Goal: Task Accomplishment & Management: Complete application form

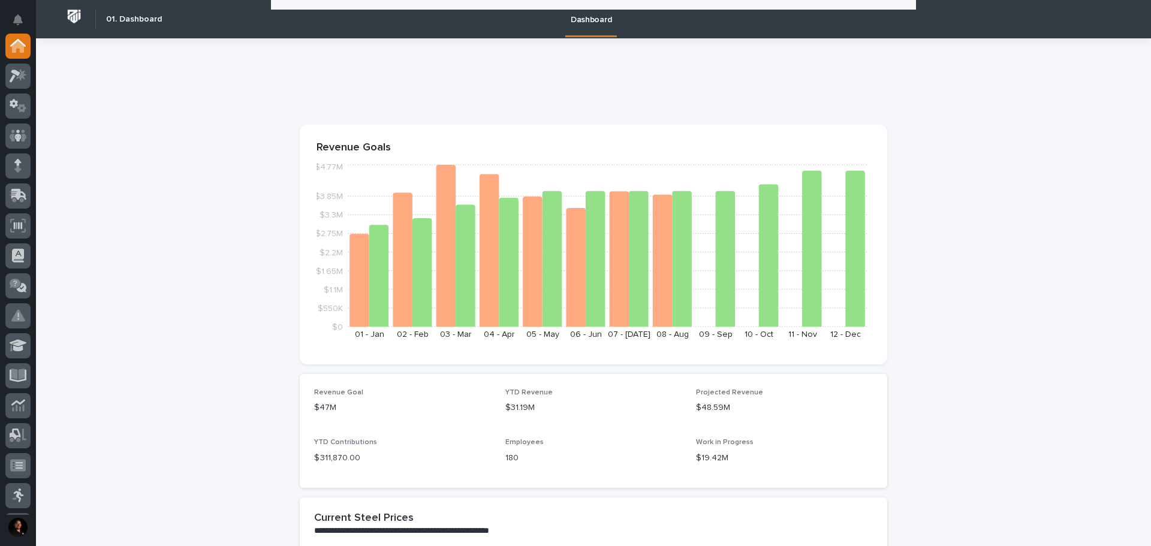
scroll to position [540, 0]
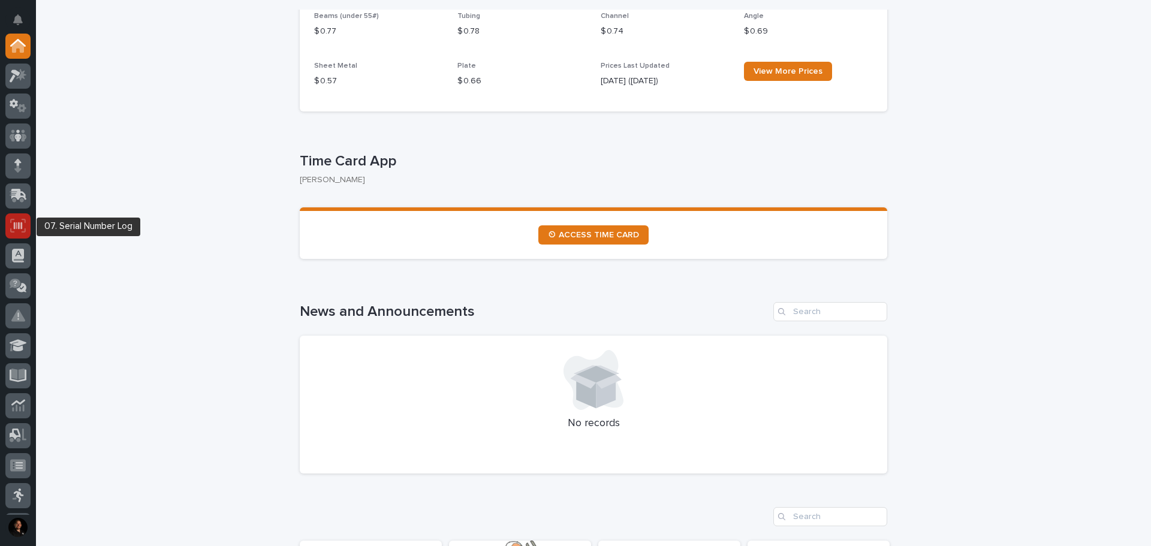
click at [23, 220] on icon at bounding box center [18, 226] width 16 height 14
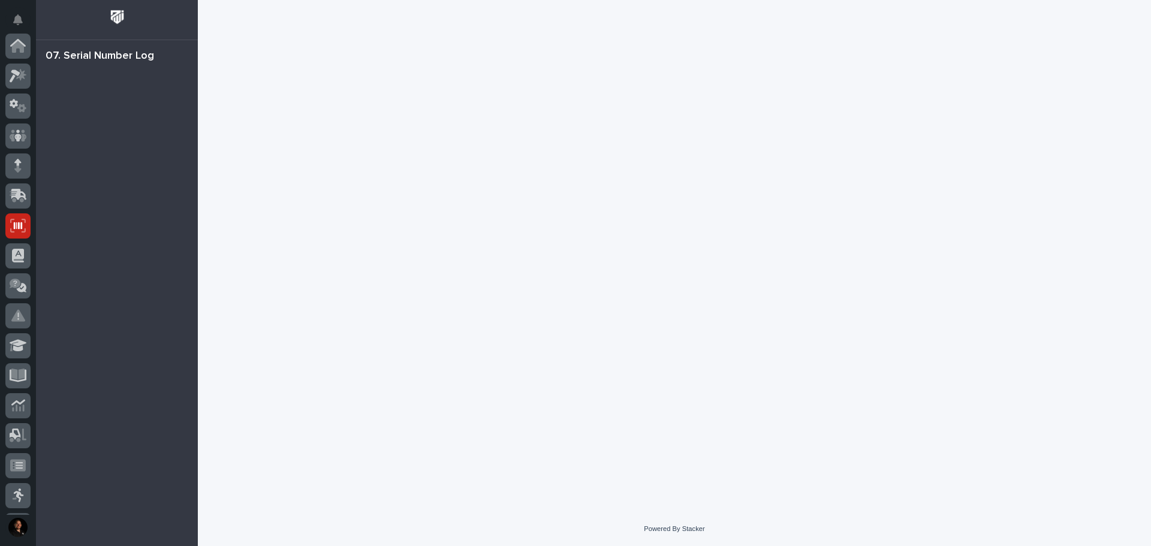
scroll to position [178, 0]
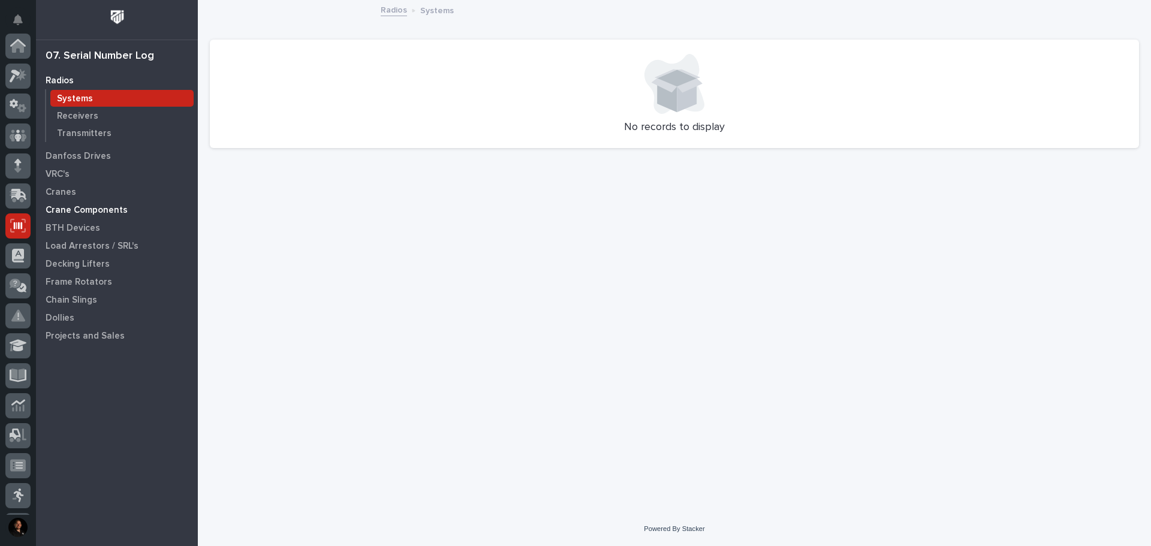
scroll to position [178, 0]
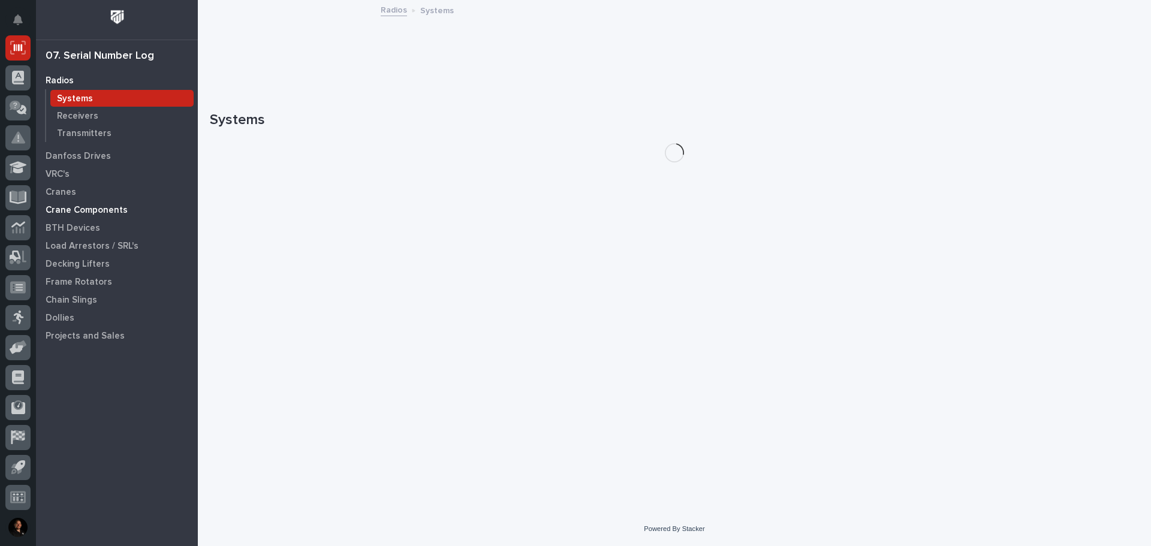
click at [110, 206] on p "Crane Components" at bounding box center [87, 210] width 82 height 11
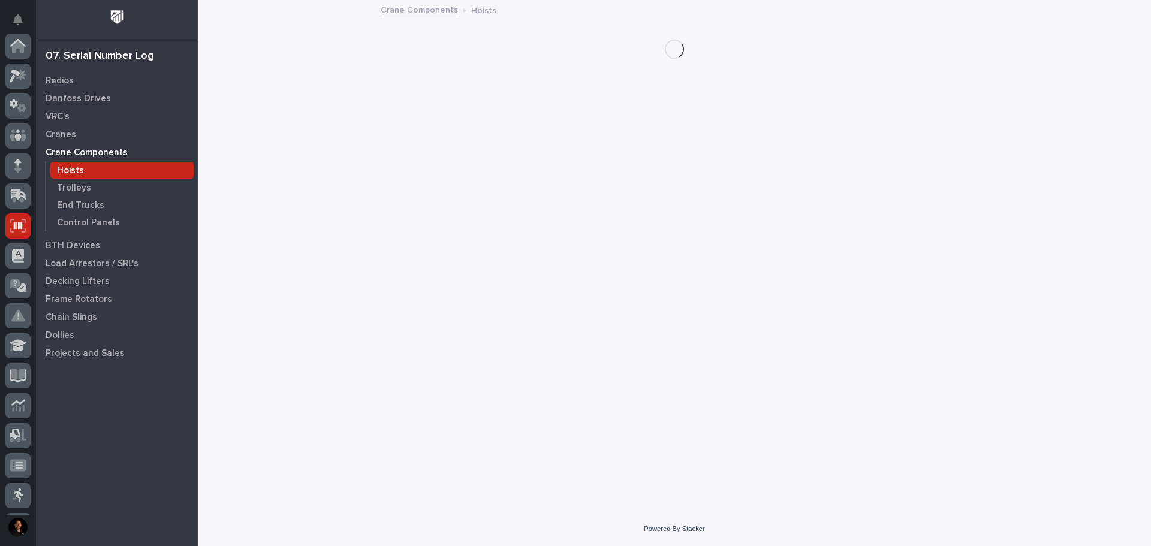
scroll to position [178, 0]
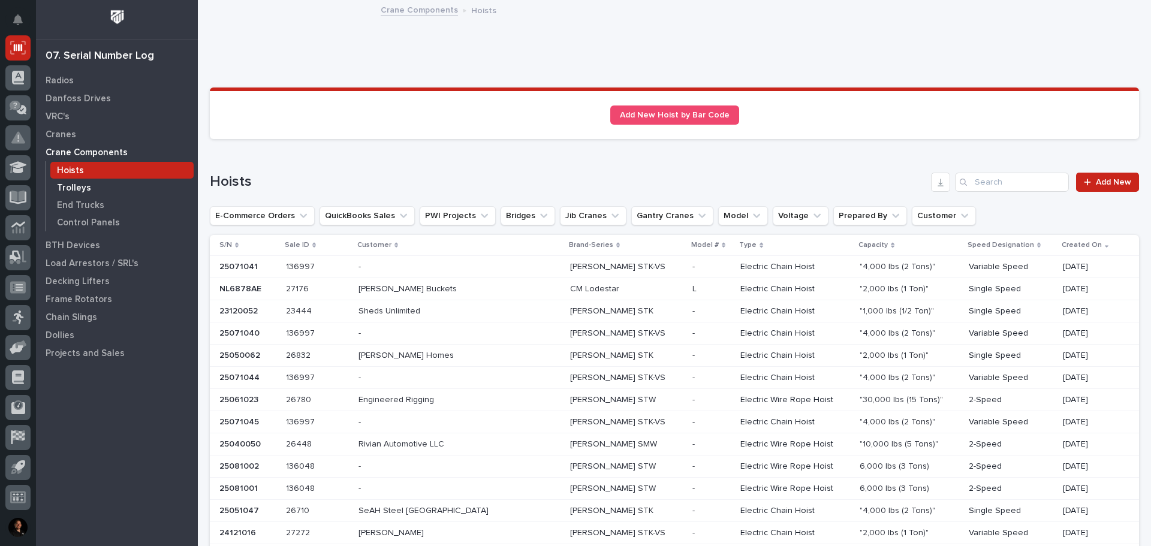
click at [84, 190] on p "Trolleys" at bounding box center [74, 188] width 34 height 11
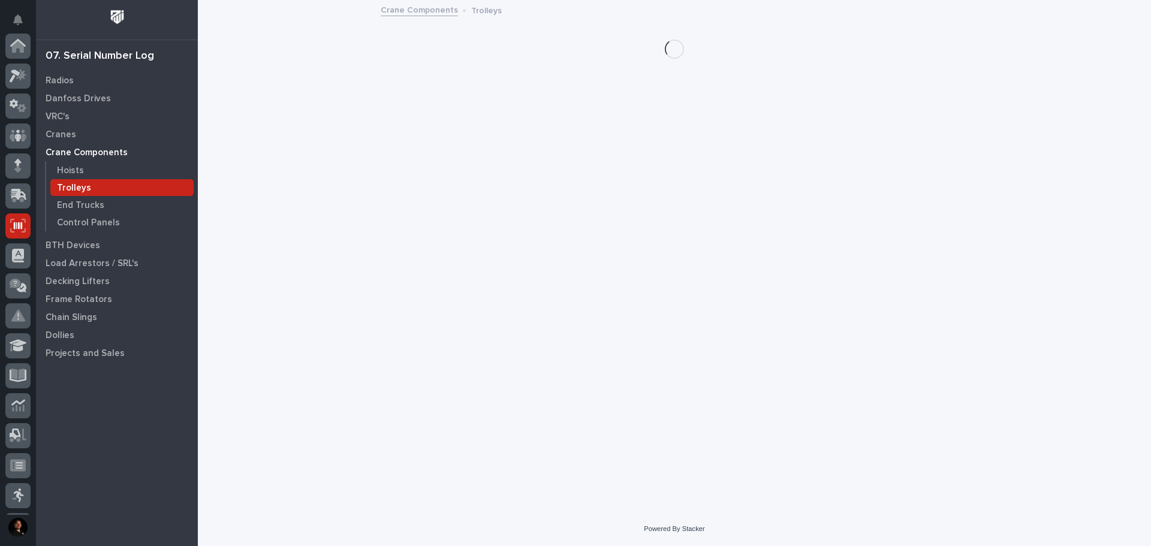
scroll to position [178, 0]
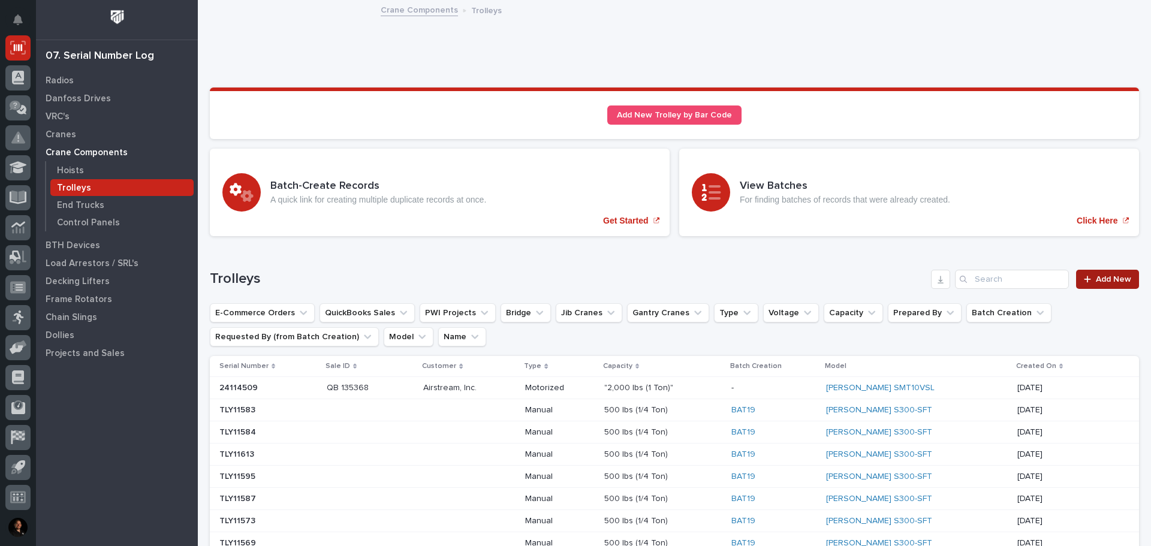
click at [1096, 275] on span "Add New" at bounding box center [1113, 279] width 35 height 8
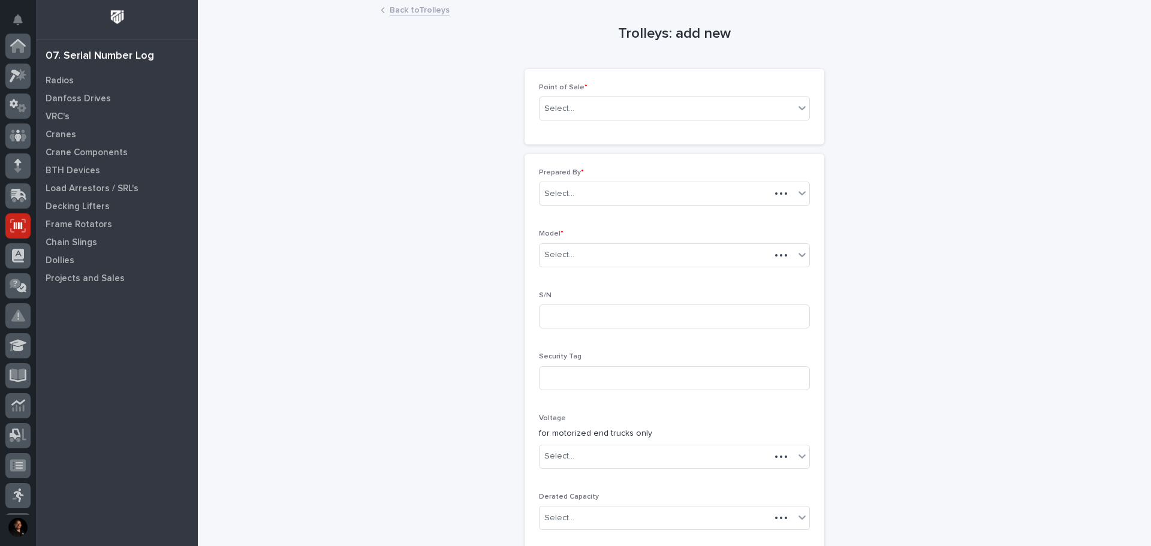
scroll to position [178, 0]
click at [626, 112] on div "Select..." at bounding box center [667, 109] width 255 height 20
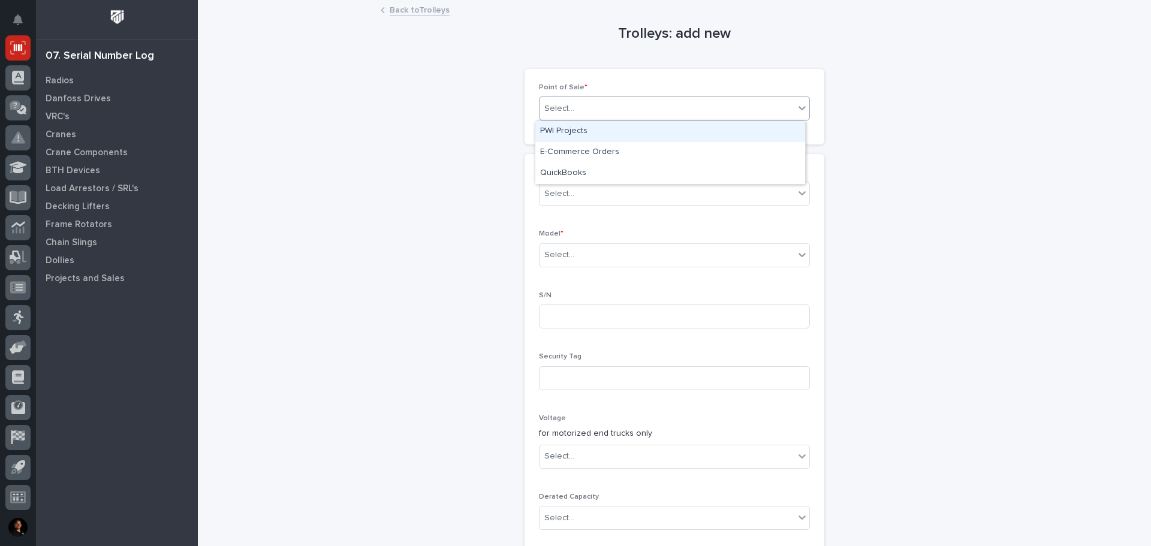
click at [605, 137] on div "PWI Projects" at bounding box center [671, 131] width 270 height 21
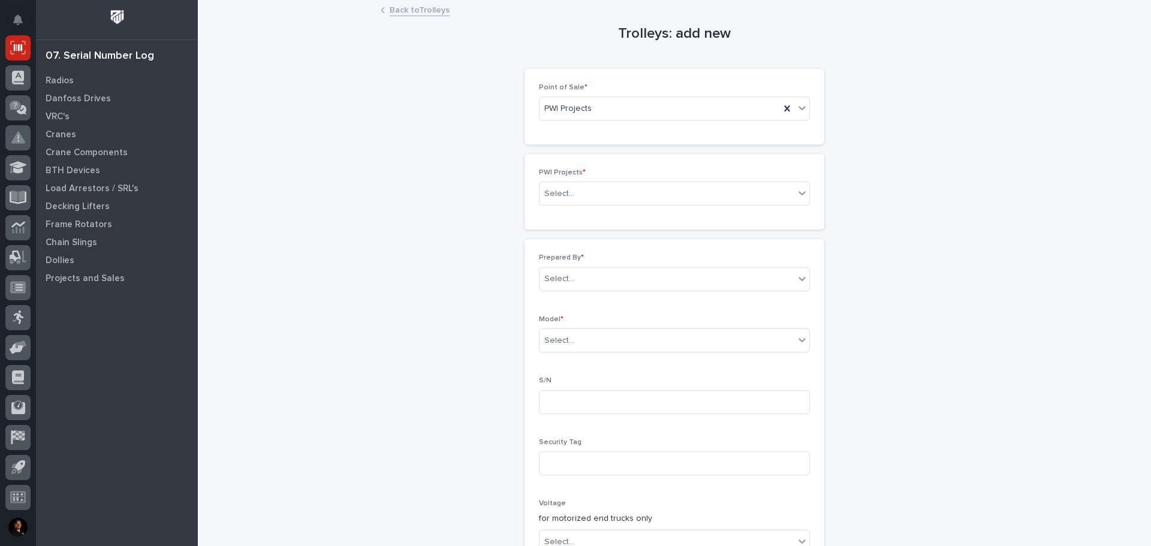
click at [379, 302] on div "Trolleys: add new Loading... Saving… Loading... Saving… Loading... Saving… Poin…" at bounding box center [675, 452] width 930 height 903
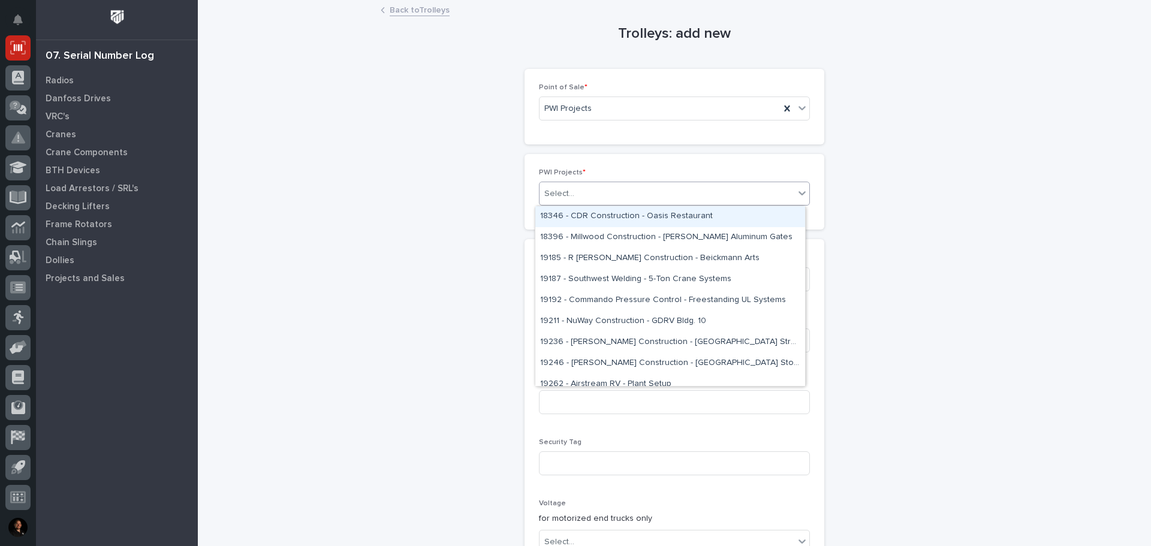
click at [607, 192] on div "Select..." at bounding box center [667, 194] width 255 height 20
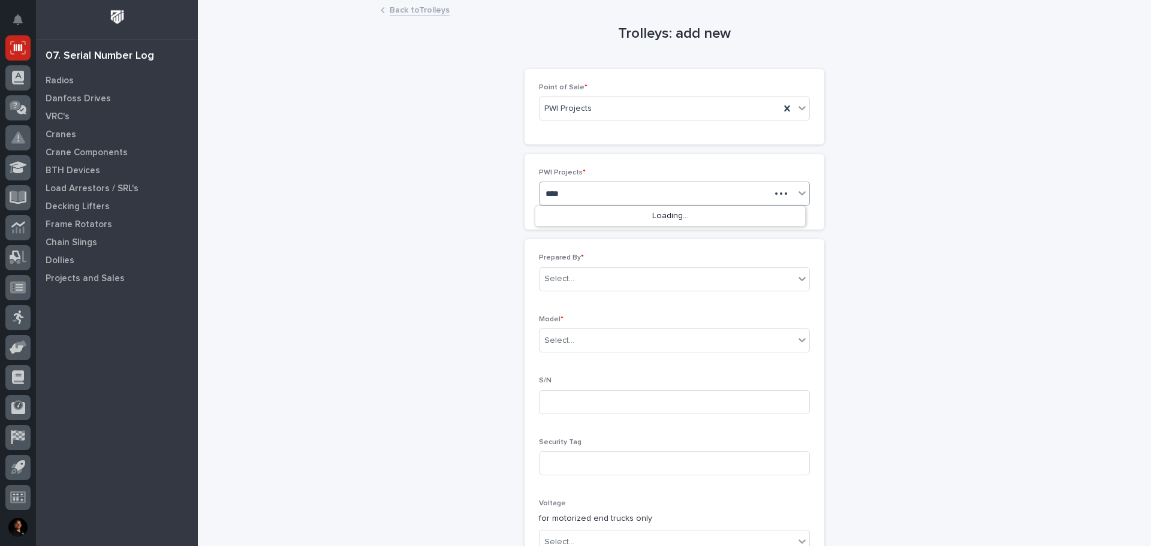
type input "*****"
click at [628, 211] on div "26797 - Modular Devices - Fall Protection" at bounding box center [671, 216] width 270 height 21
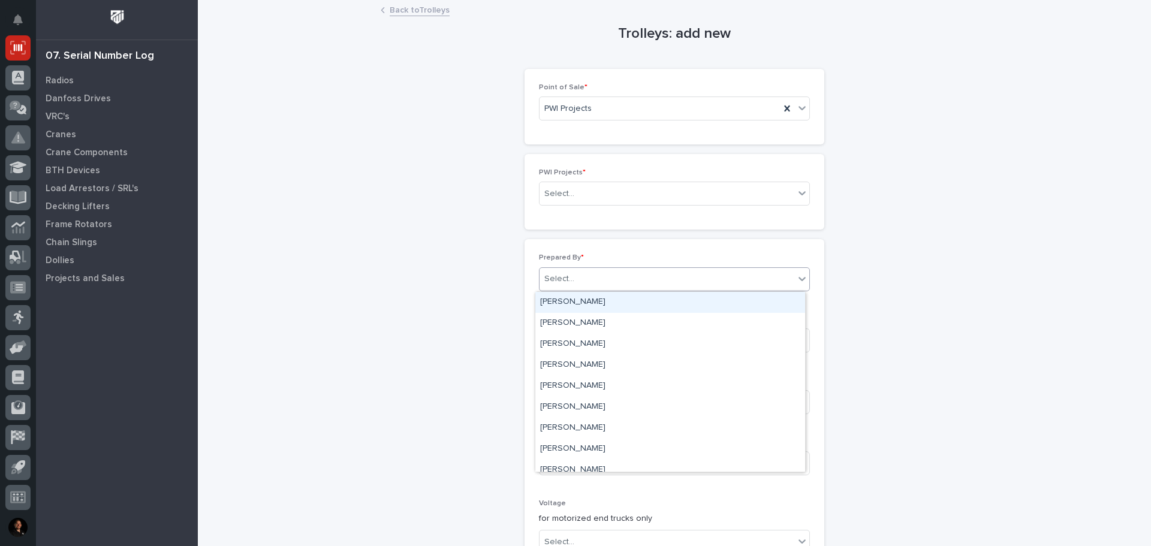
click at [617, 279] on div "Select..." at bounding box center [667, 279] width 255 height 20
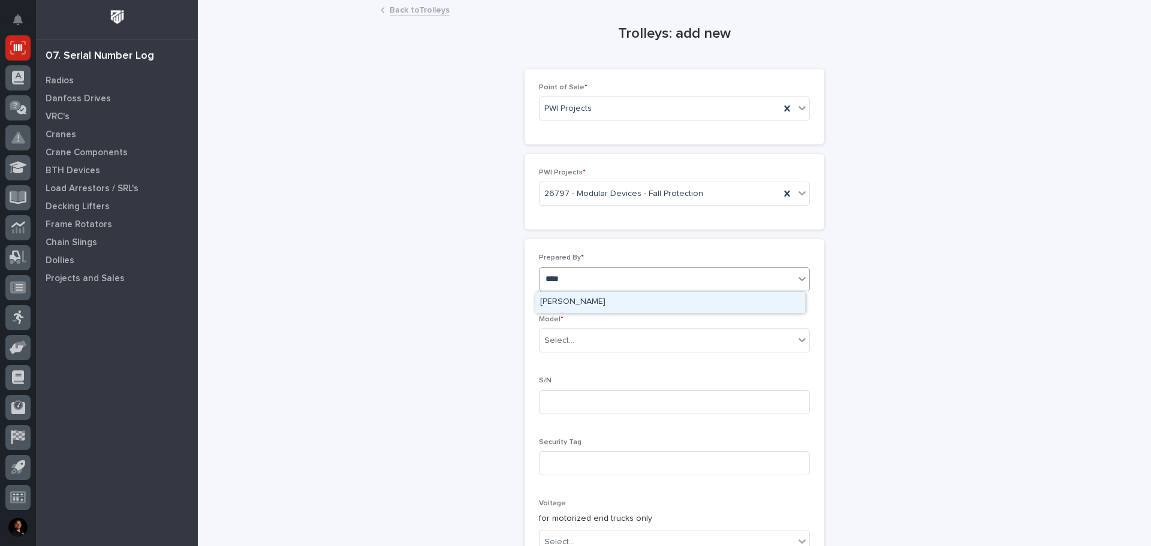
type input "*****"
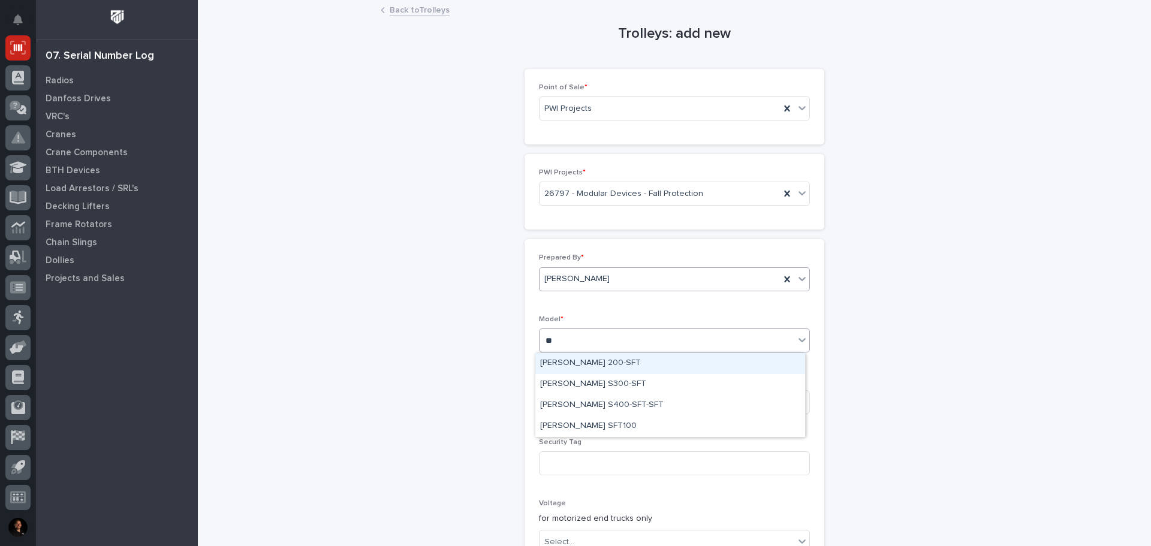
type input "***"
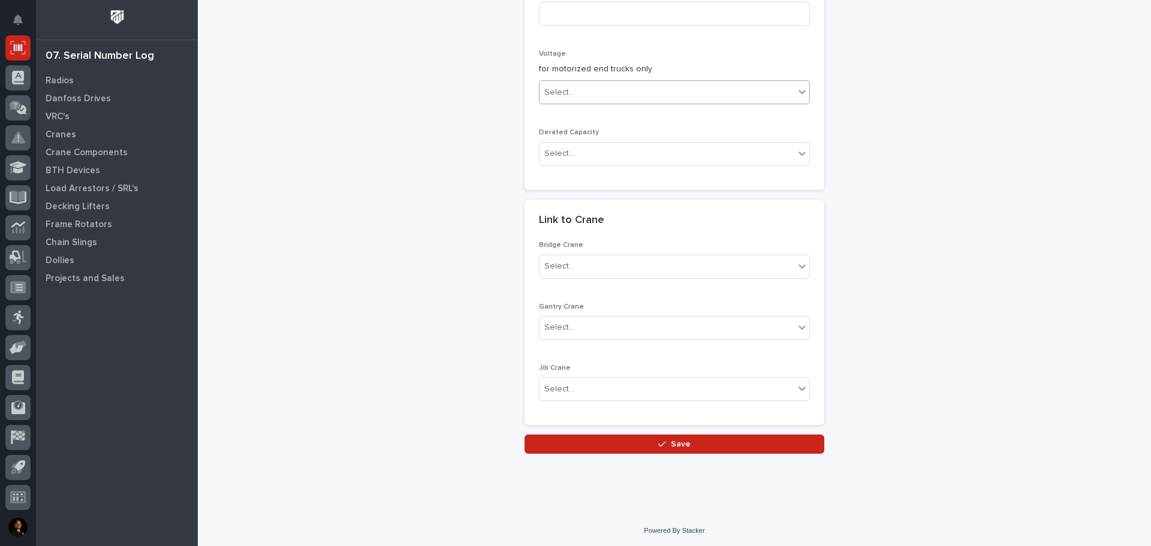
scroll to position [452, 0]
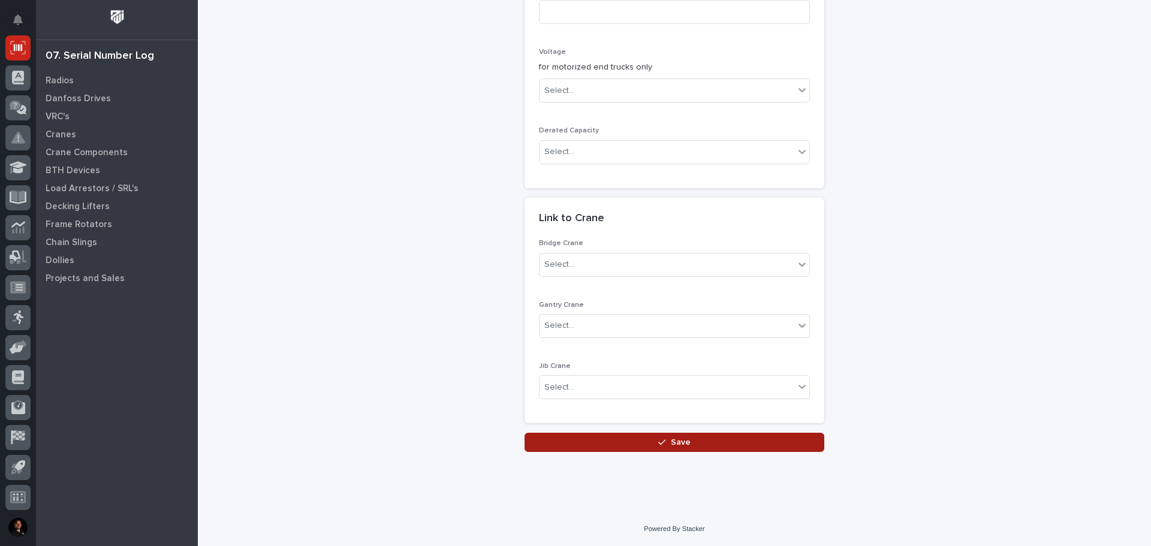
type input "10637"
click at [633, 443] on button "Save" at bounding box center [675, 442] width 300 height 19
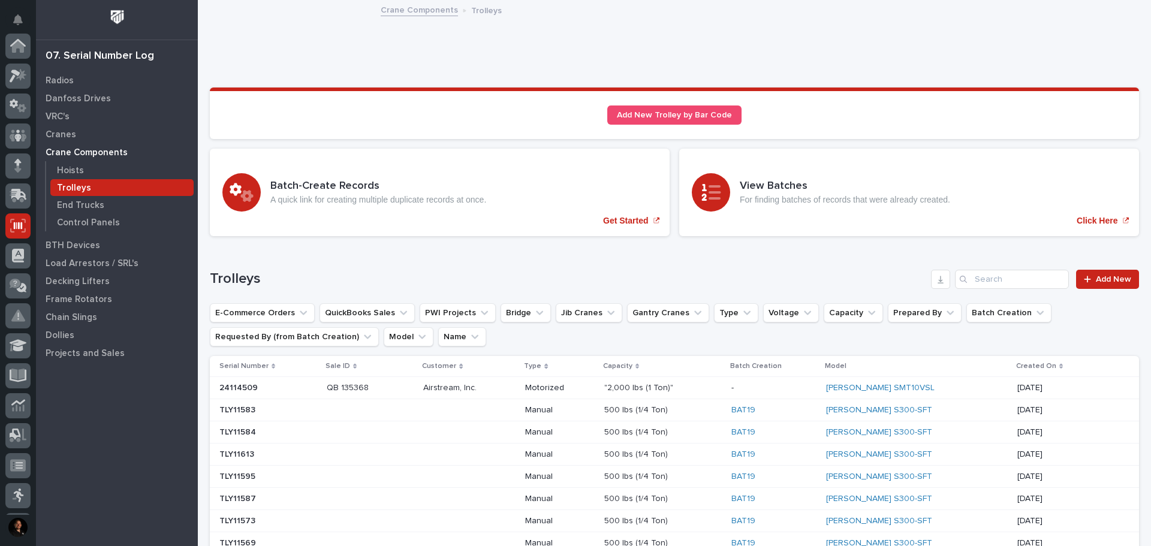
scroll to position [178, 0]
click at [1084, 278] on icon at bounding box center [1087, 279] width 7 height 8
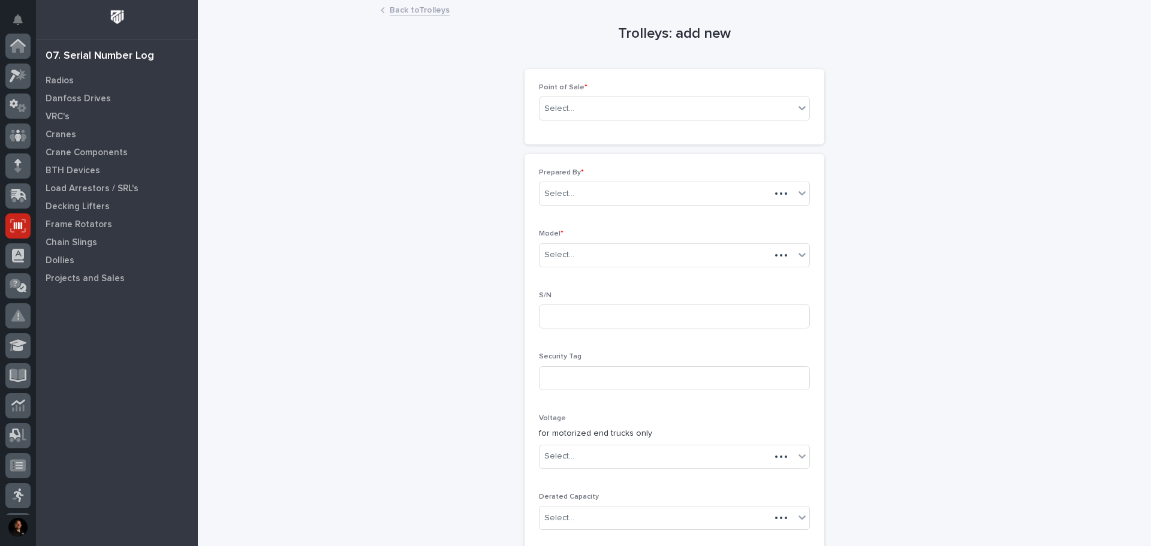
scroll to position [178, 0]
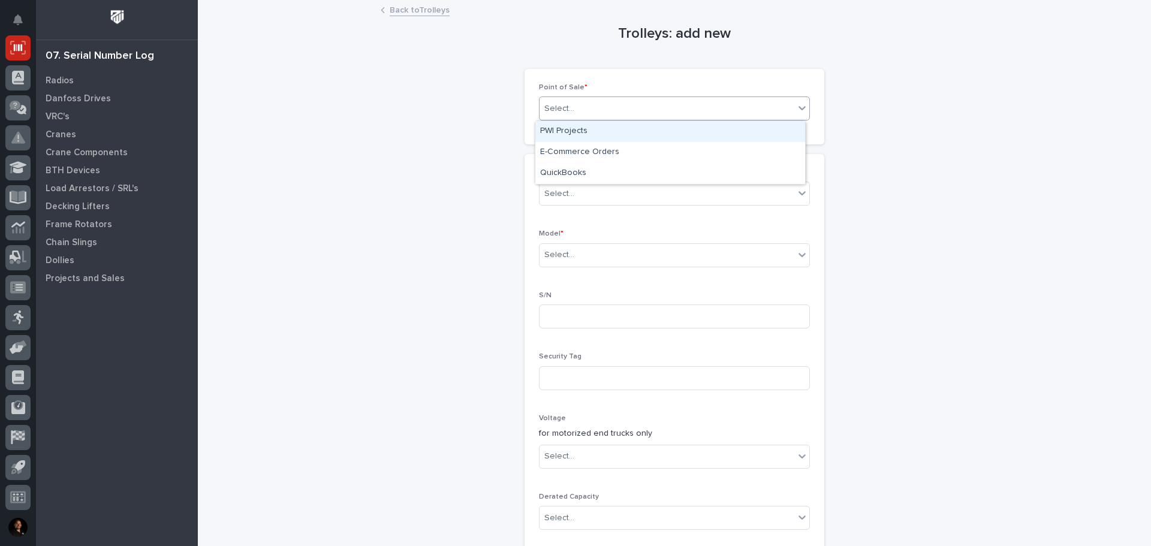
click at [590, 108] on div "Select..." at bounding box center [667, 109] width 255 height 20
click at [593, 128] on div "PWI Projects" at bounding box center [671, 131] width 270 height 21
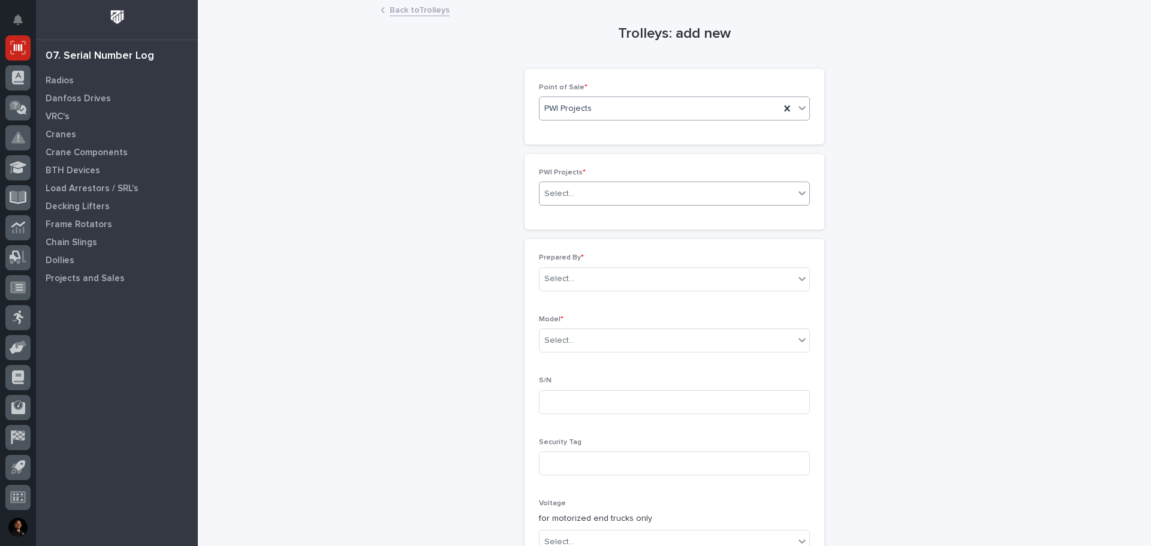
click at [596, 187] on div "Select..." at bounding box center [667, 194] width 255 height 20
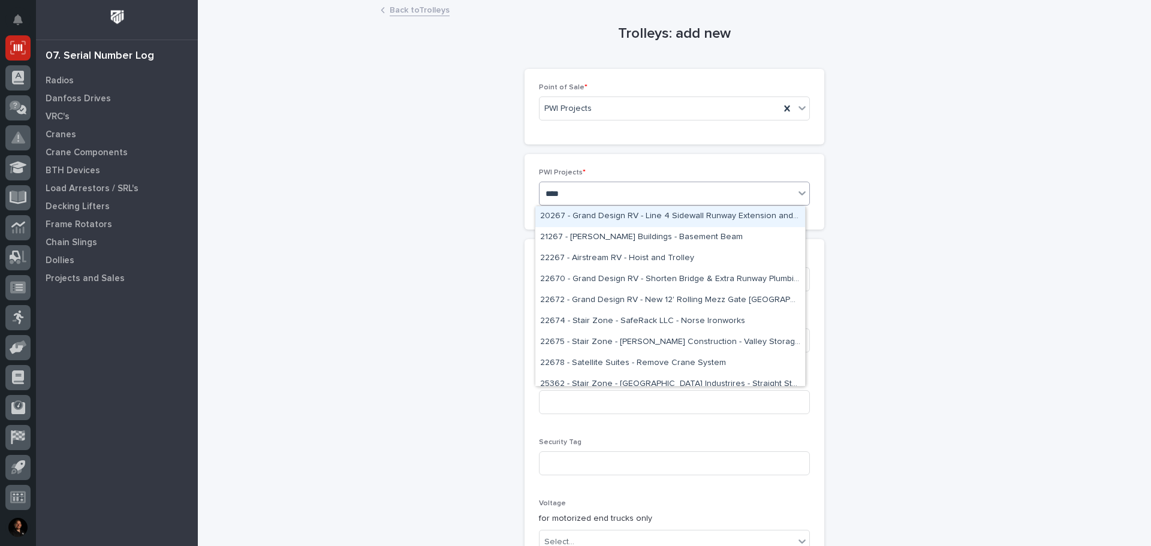
type input "*****"
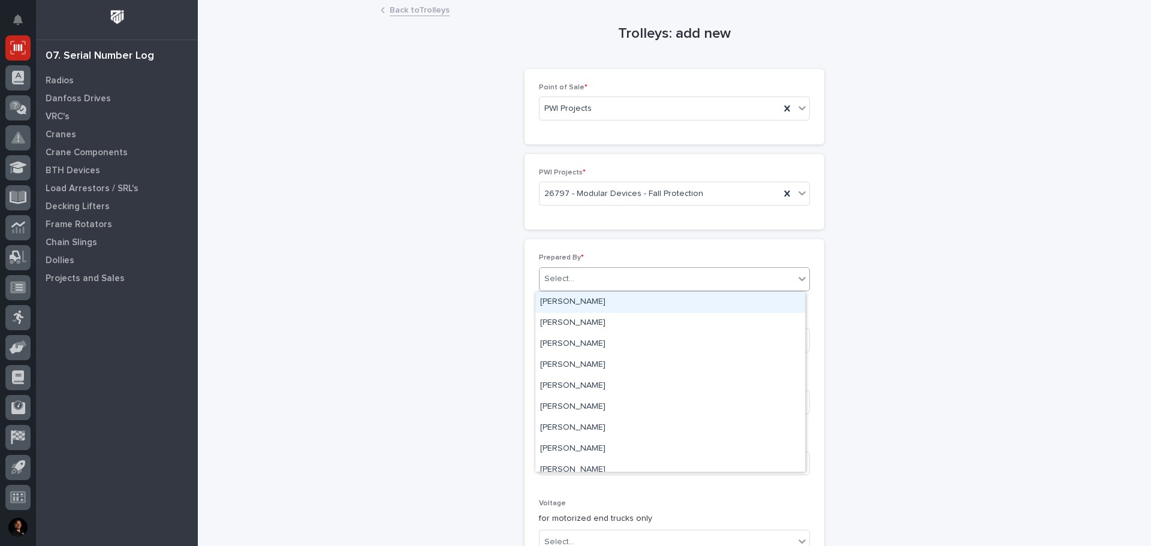
click at [585, 275] on div "Select..." at bounding box center [667, 279] width 255 height 20
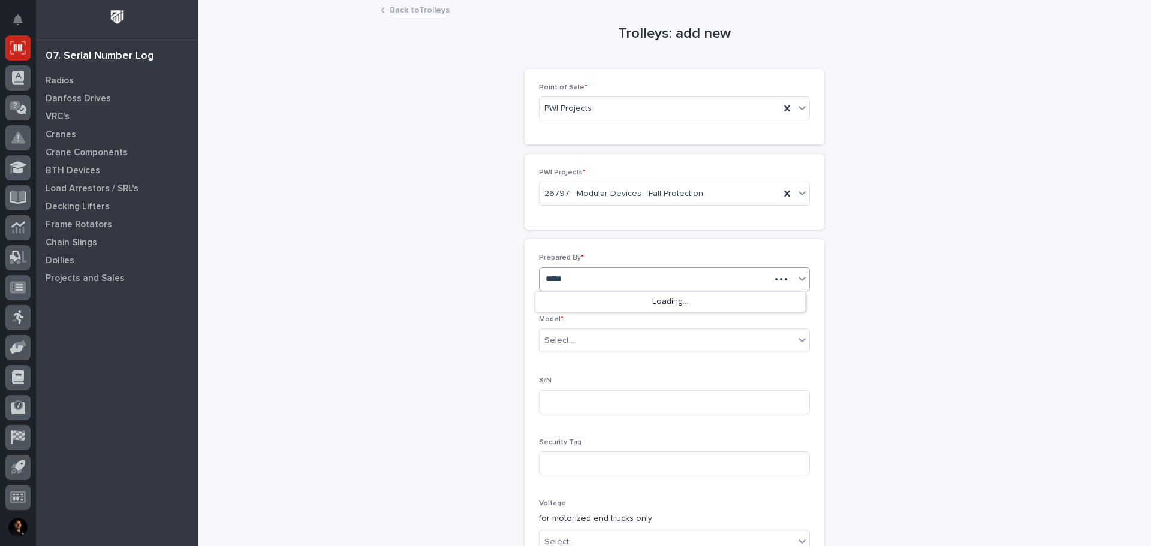
type input "*****"
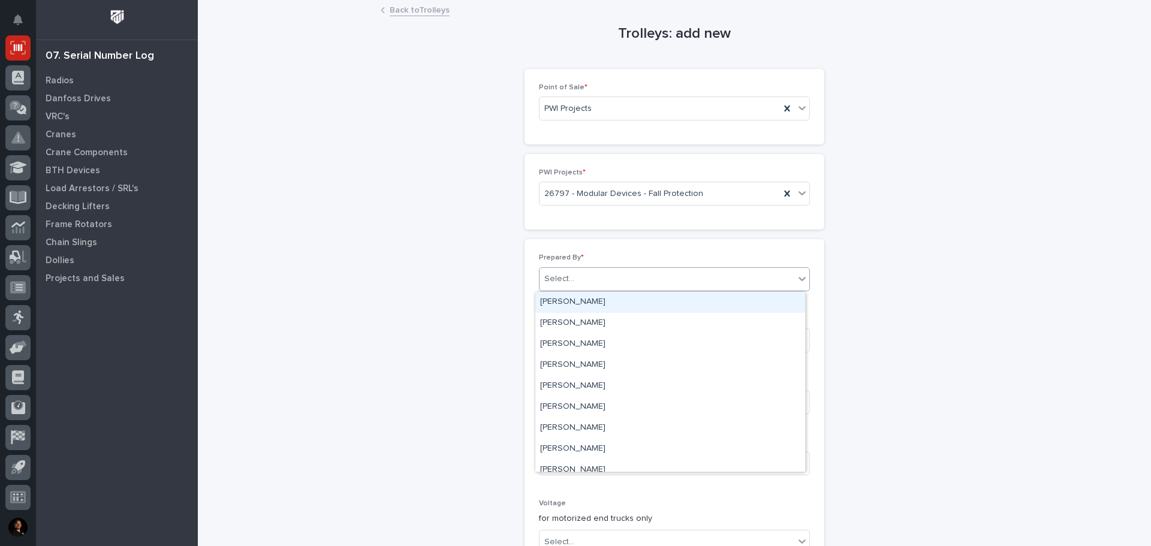
click at [585, 275] on div "Select..." at bounding box center [667, 279] width 255 height 20
type input "****"
click at [579, 299] on div "[PERSON_NAME]" at bounding box center [671, 302] width 270 height 21
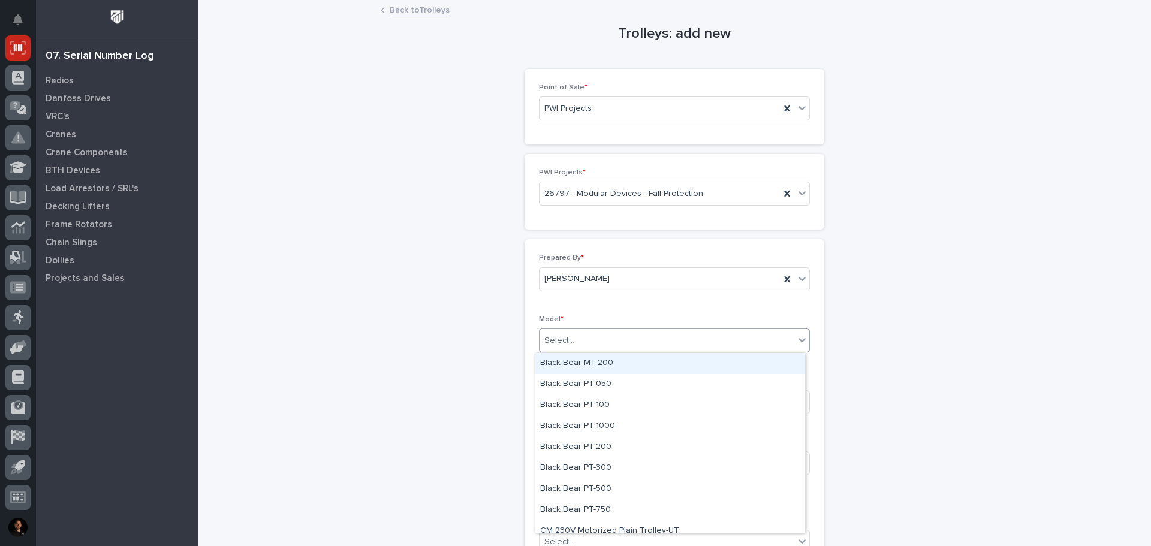
click at [576, 340] on input "text" at bounding box center [576, 341] width 1 height 10
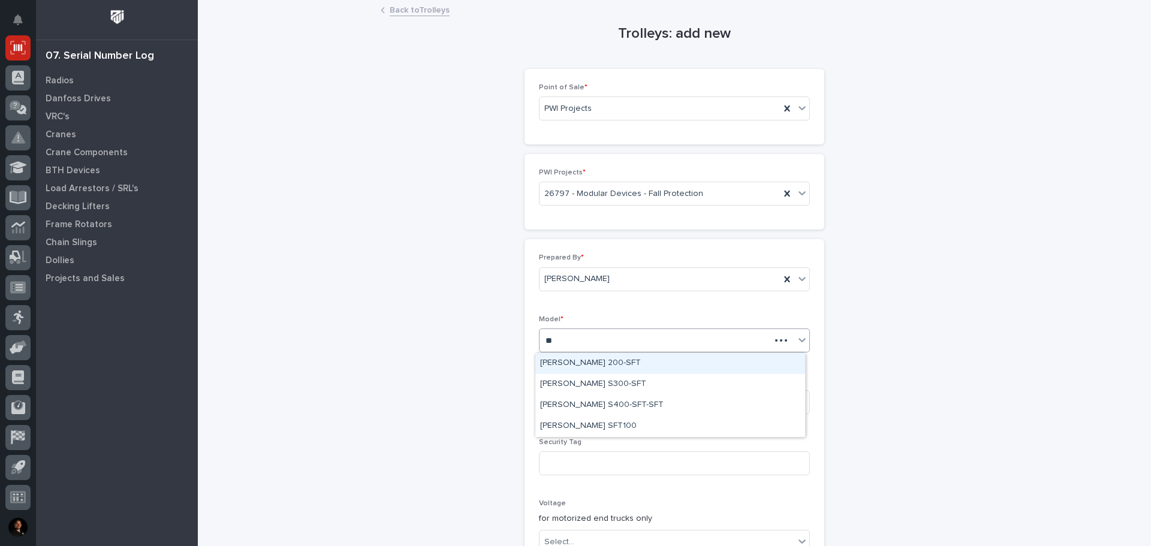
type input "***"
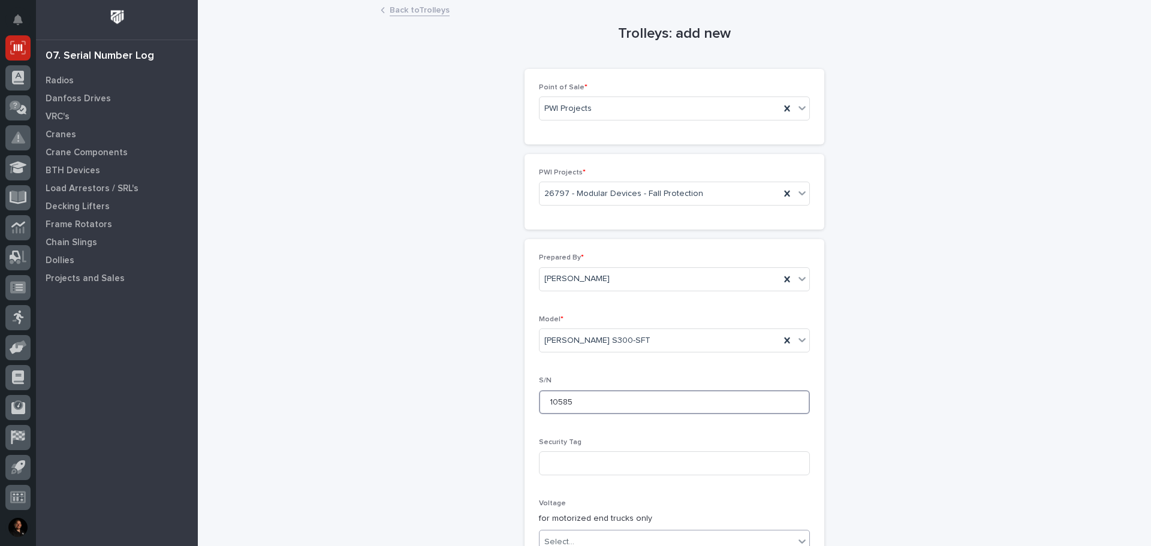
type input "10585"
click at [1113, 345] on div "Trolleys: add new Loading... Saving… Loading... Saving… Loading... Saving… Poin…" at bounding box center [675, 452] width 930 height 903
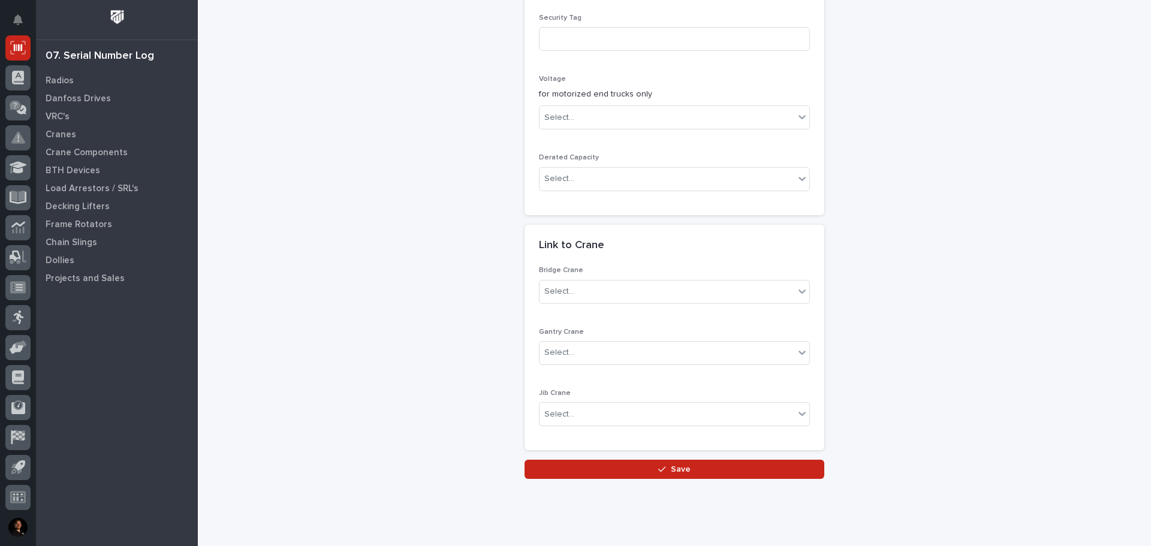
scroll to position [452, 0]
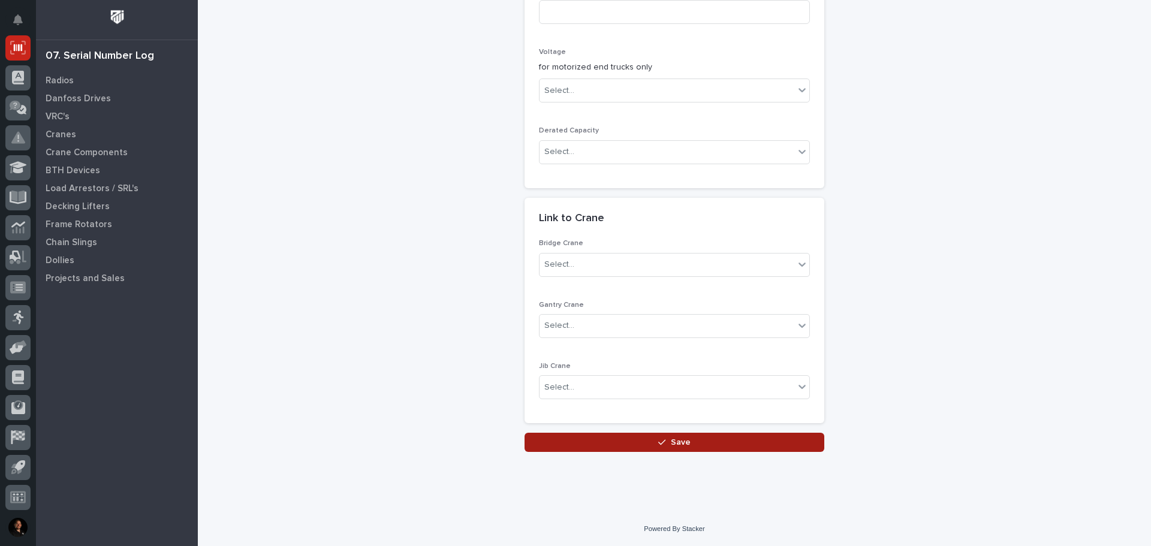
click at [606, 439] on button "Save" at bounding box center [675, 442] width 300 height 19
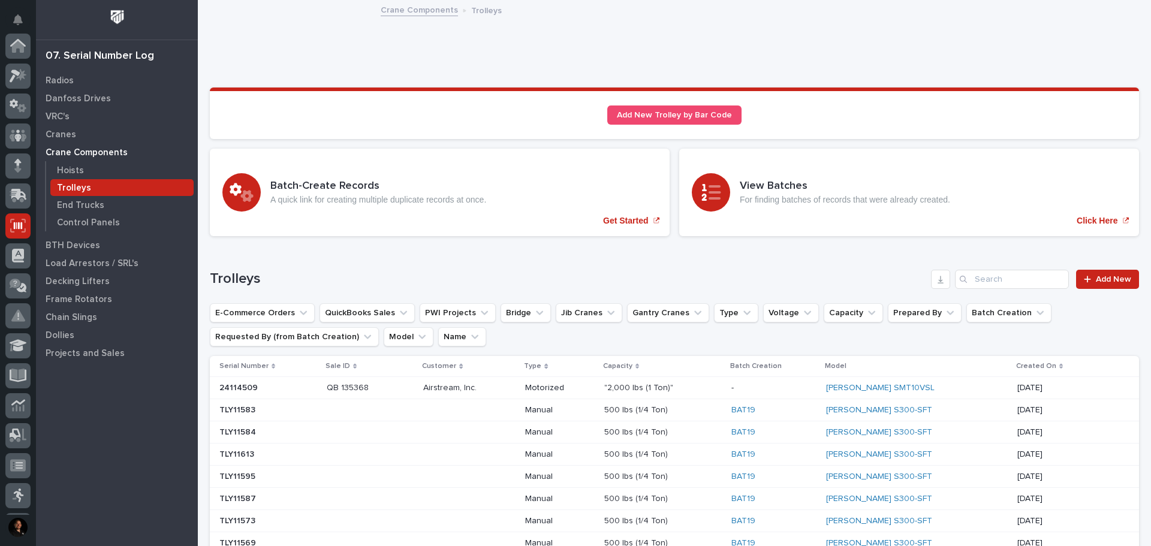
scroll to position [178, 0]
click at [1105, 285] on link "Add New" at bounding box center [1108, 279] width 63 height 19
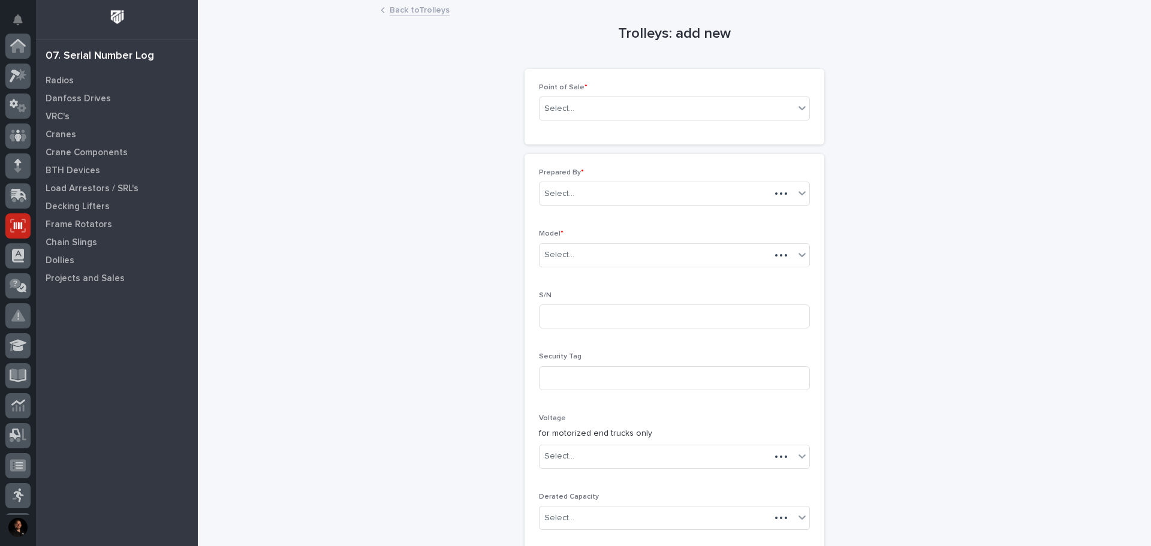
scroll to position [178, 0]
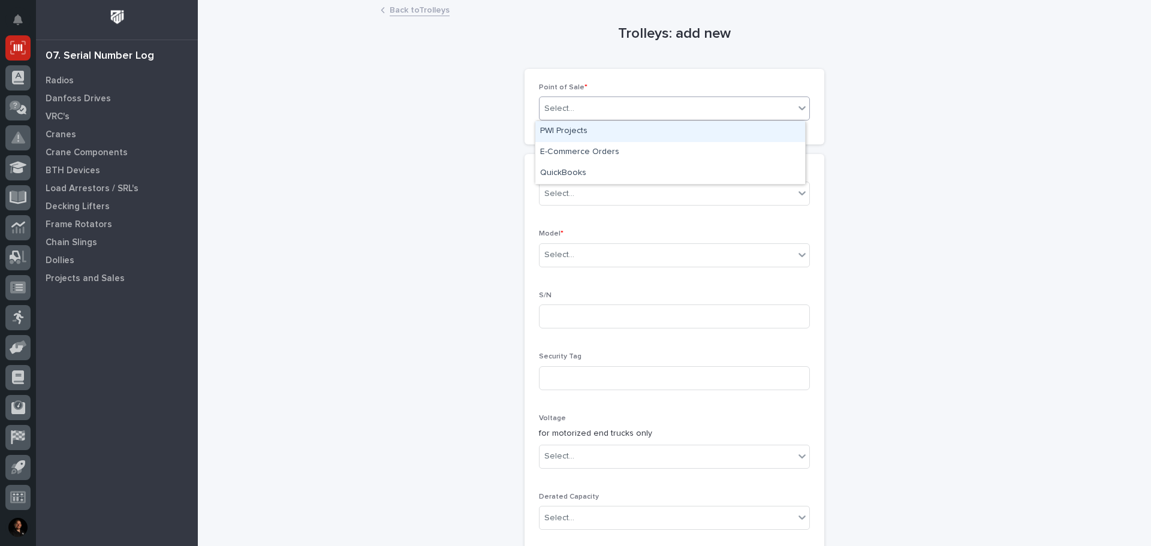
click at [673, 99] on div "Select..." at bounding box center [667, 109] width 255 height 20
click at [663, 130] on div "PWI Projects" at bounding box center [671, 131] width 270 height 21
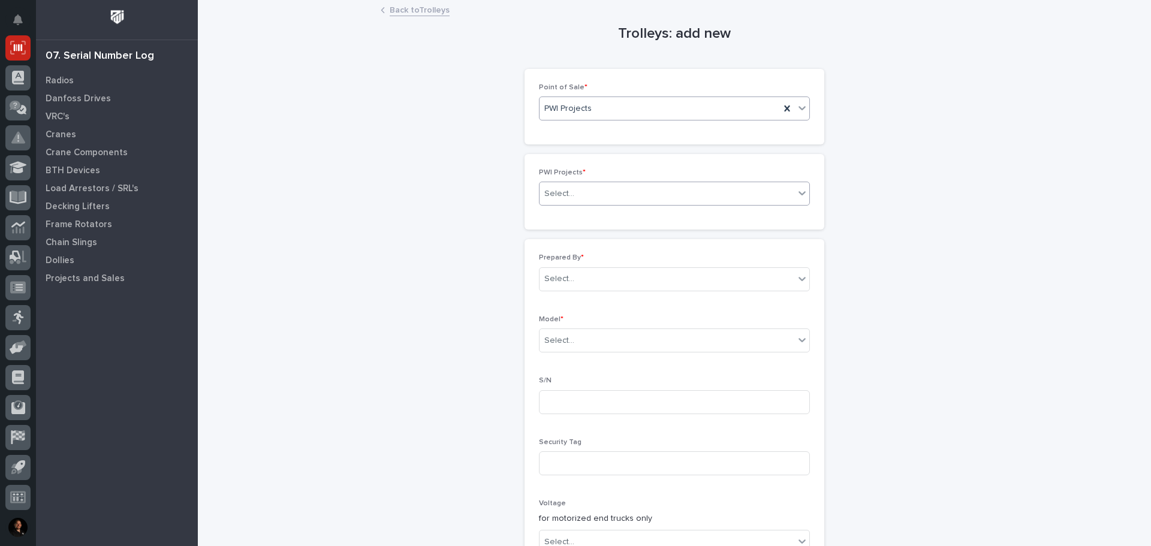
click at [603, 190] on div "Select..." at bounding box center [667, 194] width 255 height 20
type input "*****"
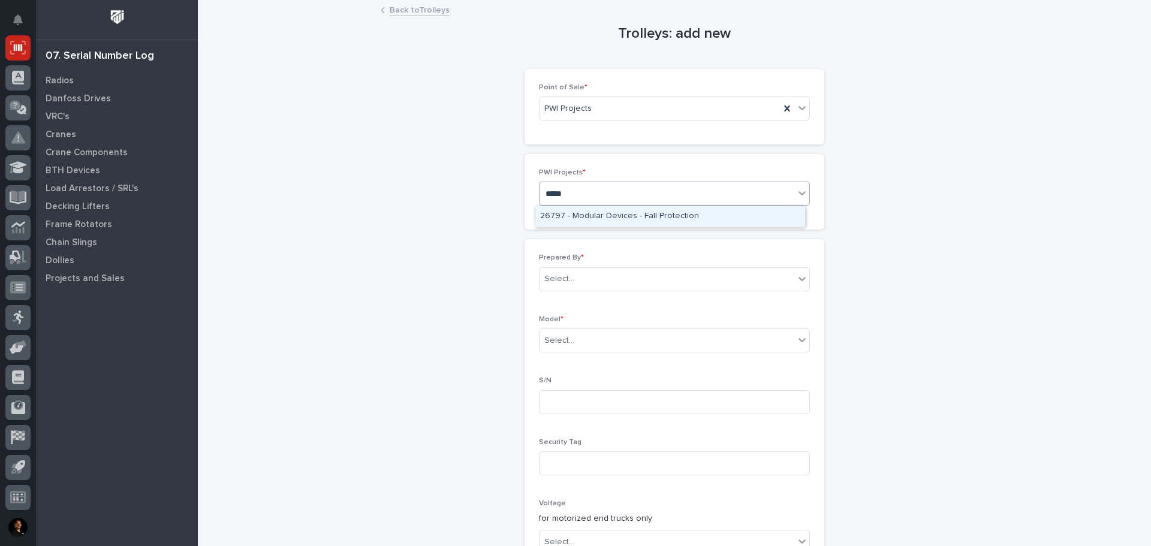
click at [592, 210] on div "26797 - Modular Devices - Fall Protection" at bounding box center [671, 216] width 270 height 21
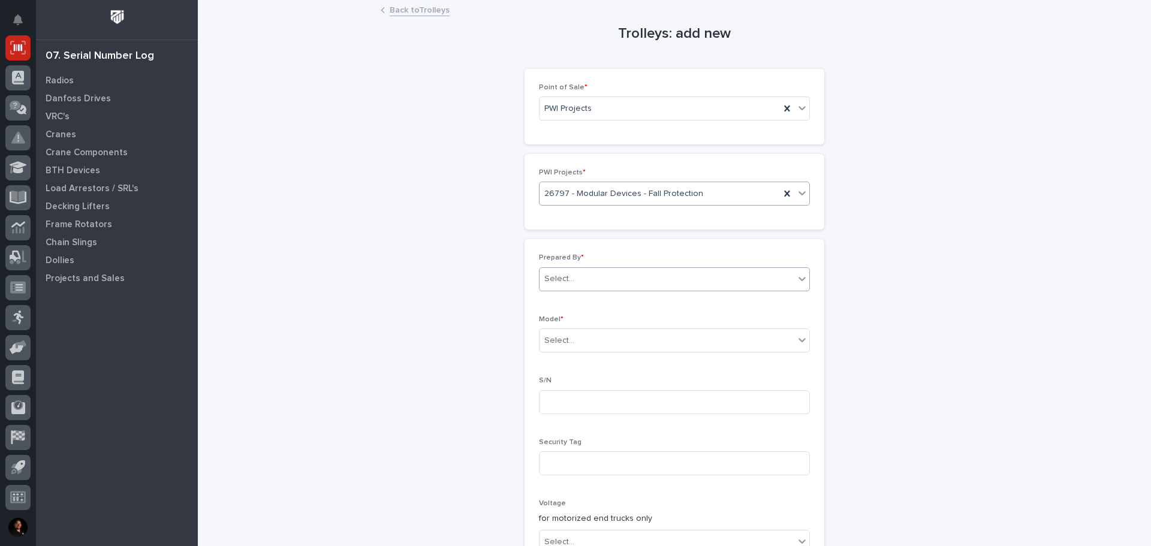
click at [576, 278] on div "Select..." at bounding box center [667, 279] width 255 height 20
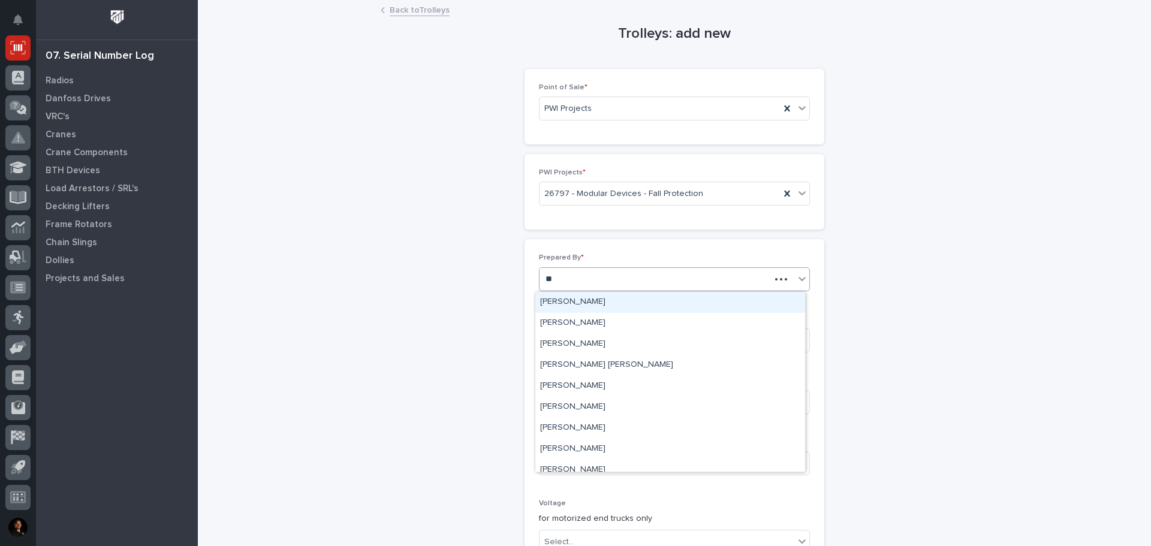
type input "***"
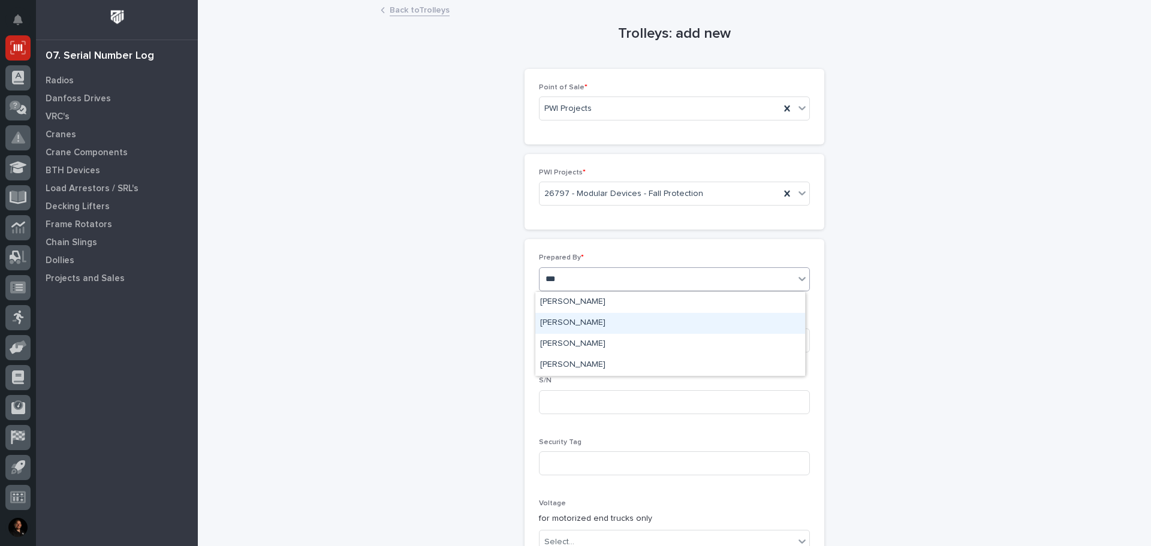
click at [597, 321] on div "[PERSON_NAME]" at bounding box center [671, 323] width 270 height 21
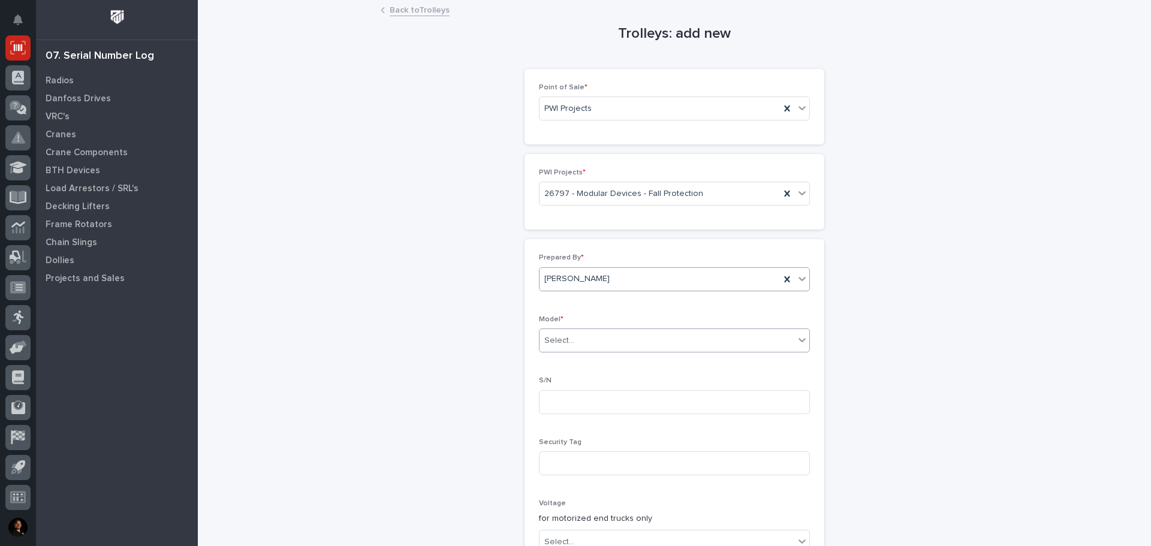
click at [575, 335] on div "Select..." at bounding box center [667, 341] width 255 height 20
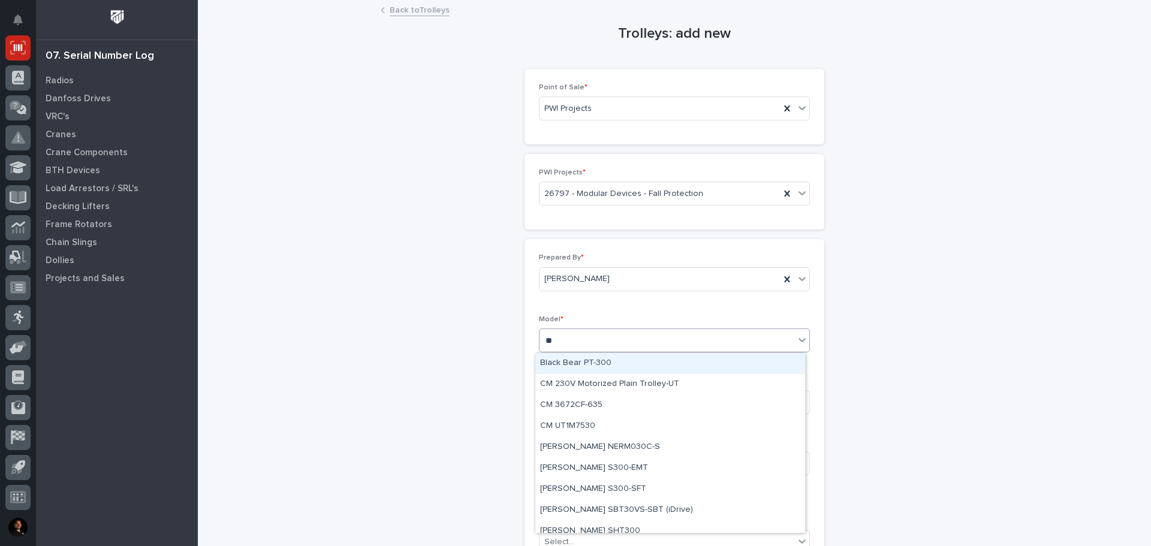
type input "***"
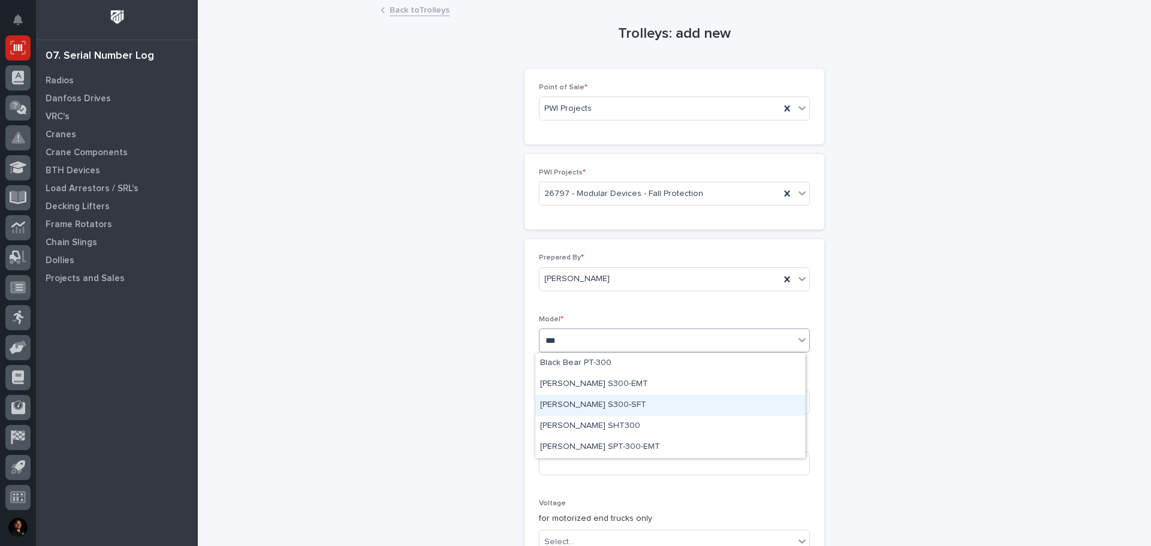
click at [600, 407] on div "[PERSON_NAME] S300-SFT" at bounding box center [671, 405] width 270 height 21
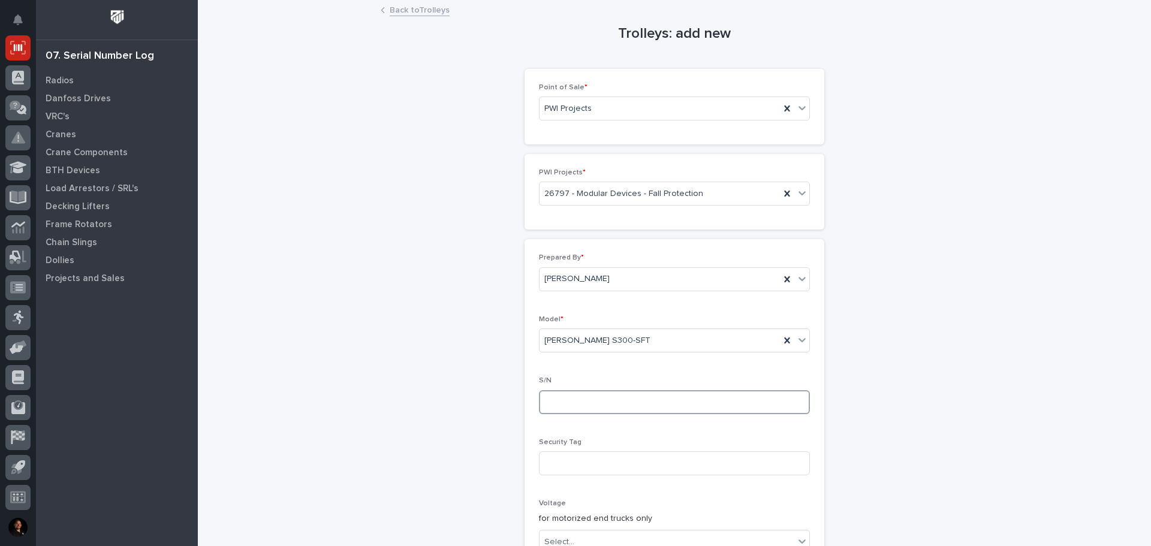
click at [563, 401] on input at bounding box center [674, 402] width 271 height 24
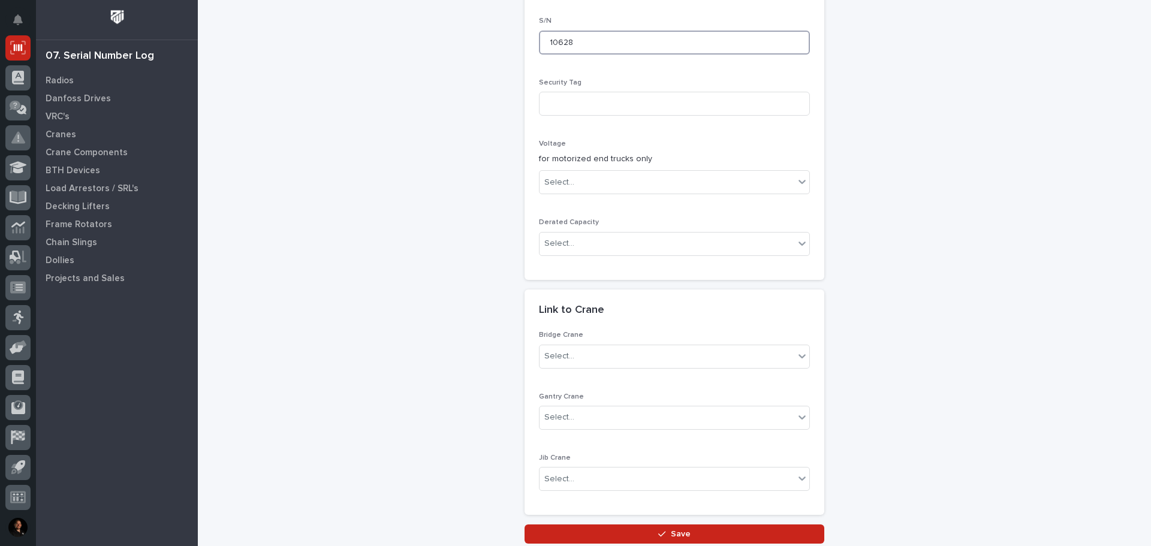
scroll to position [452, 0]
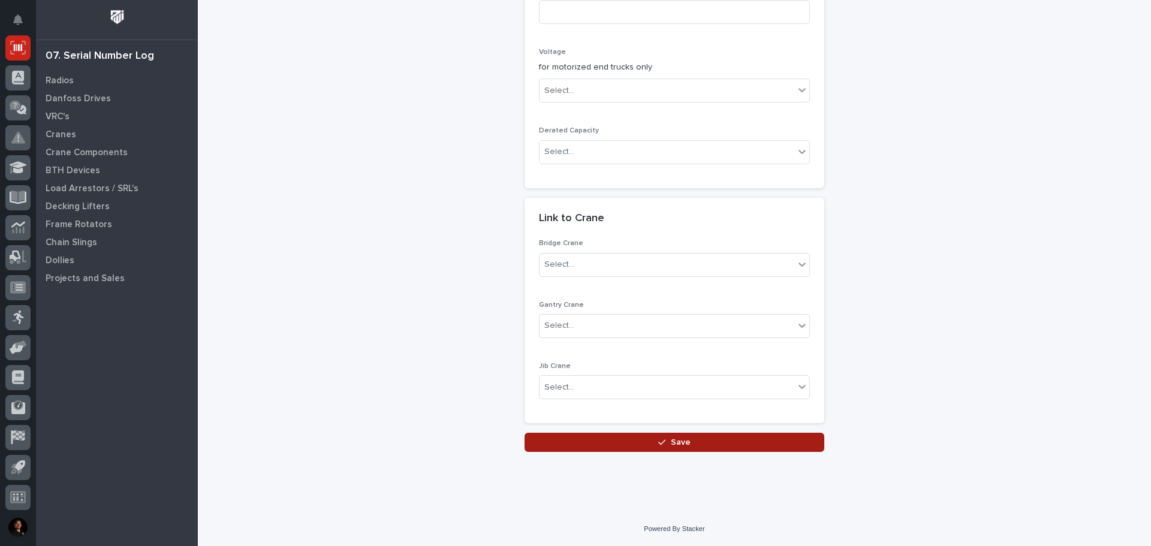
type input "10628"
click at [687, 444] on button "Save" at bounding box center [675, 442] width 300 height 19
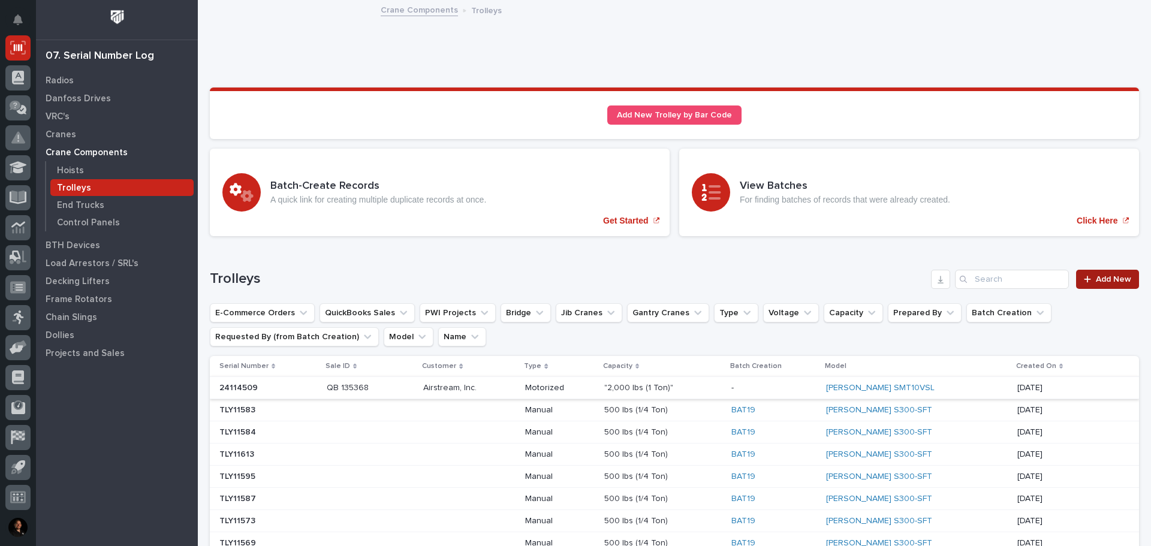
click at [1087, 278] on div at bounding box center [1090, 279] width 12 height 8
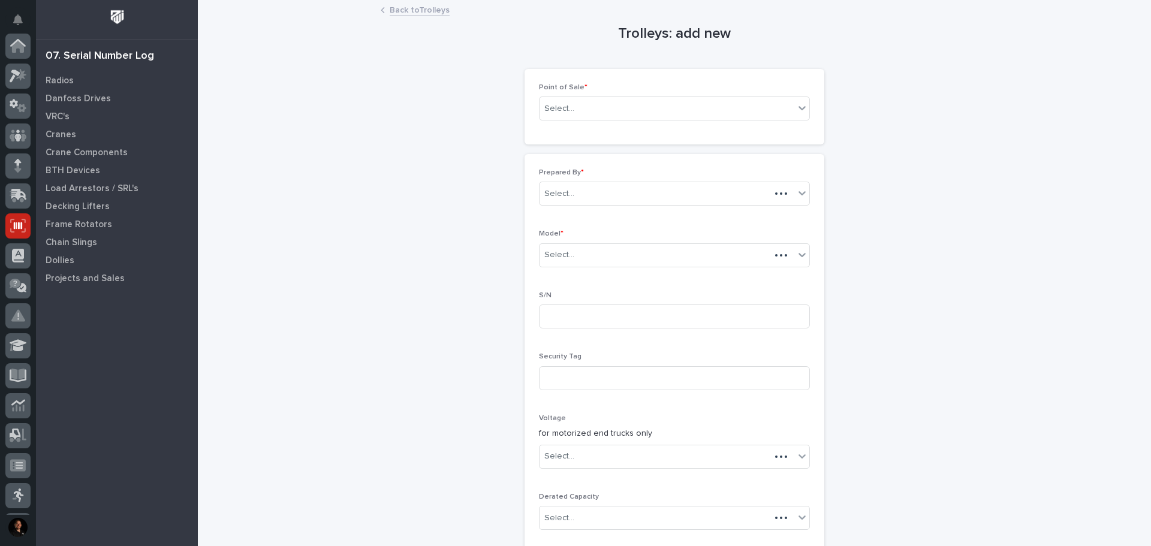
scroll to position [178, 0]
click at [632, 113] on div "Select..." at bounding box center [667, 109] width 255 height 20
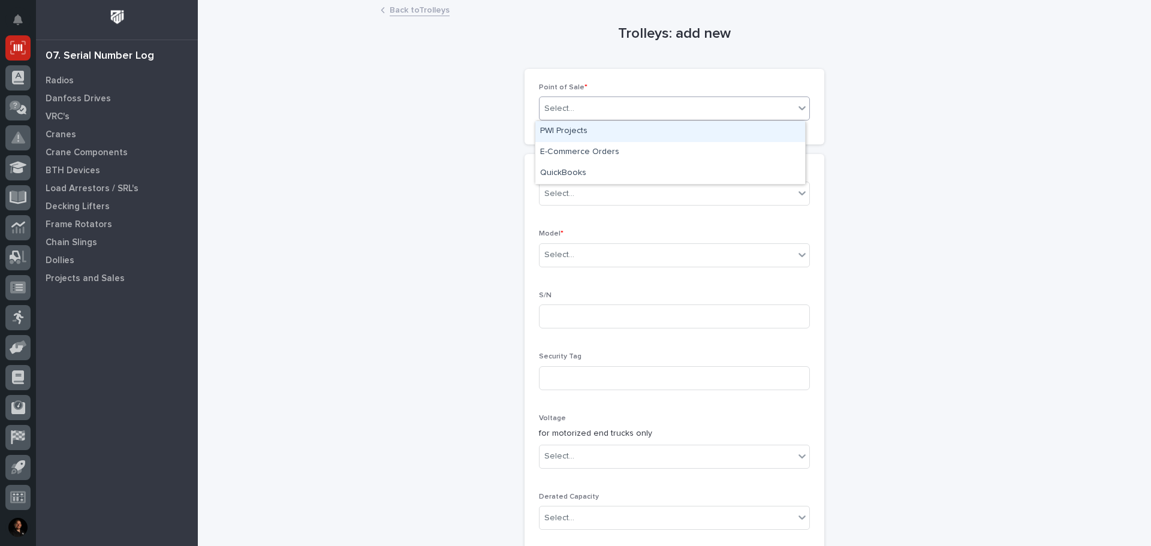
click at [619, 131] on div "PWI Projects" at bounding box center [671, 131] width 270 height 21
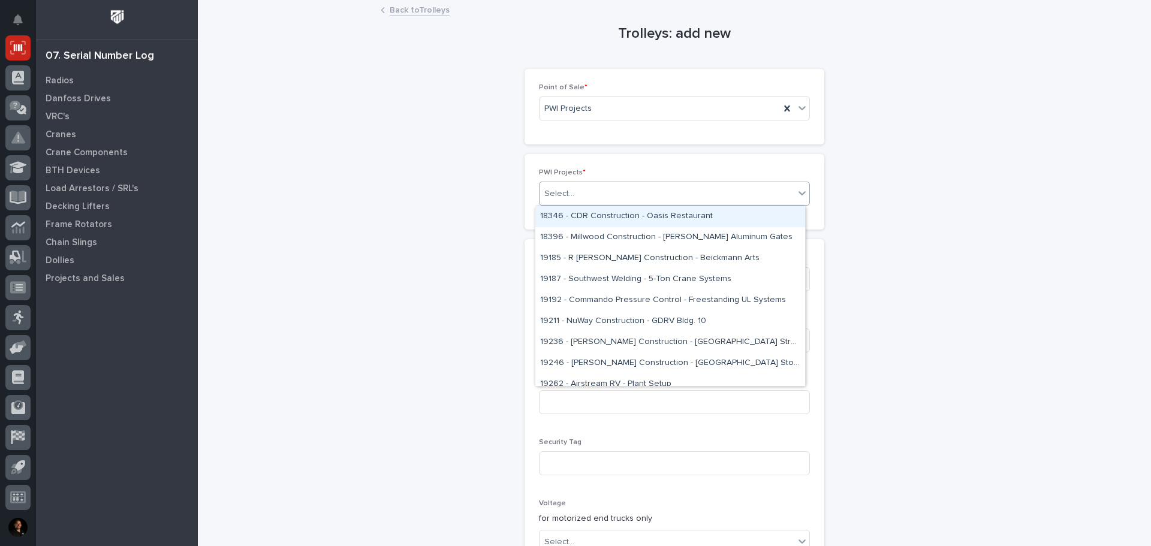
click at [609, 182] on div "Select..." at bounding box center [674, 194] width 271 height 24
type input "*****"
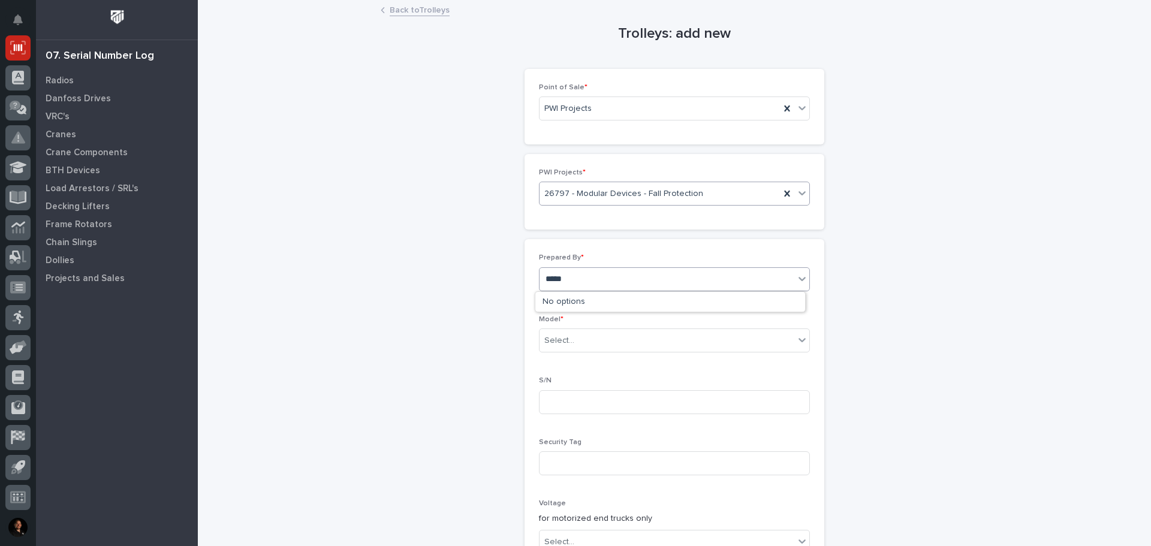
type input "****"
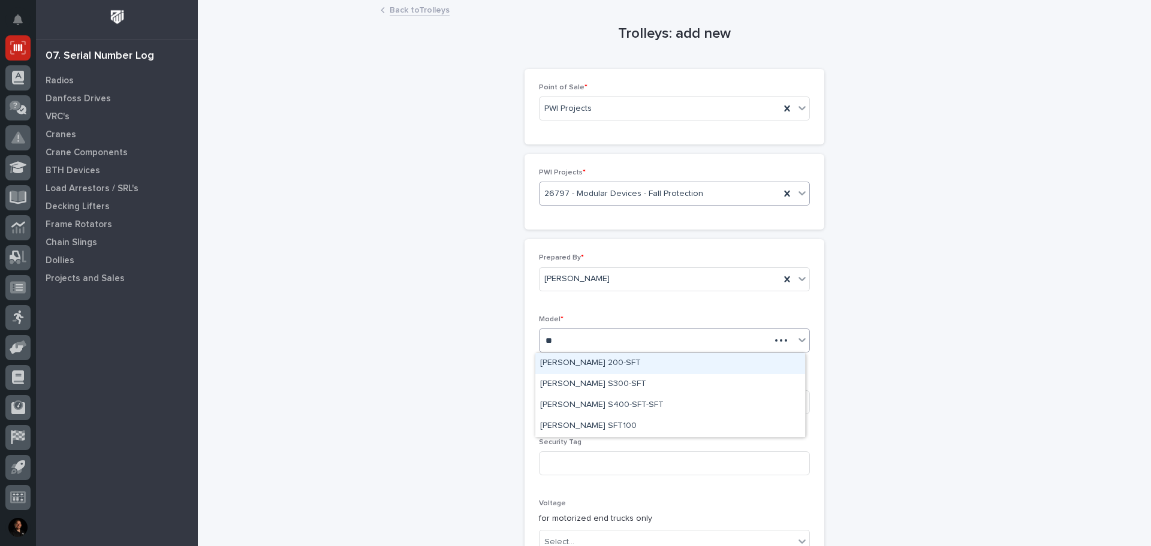
type input "***"
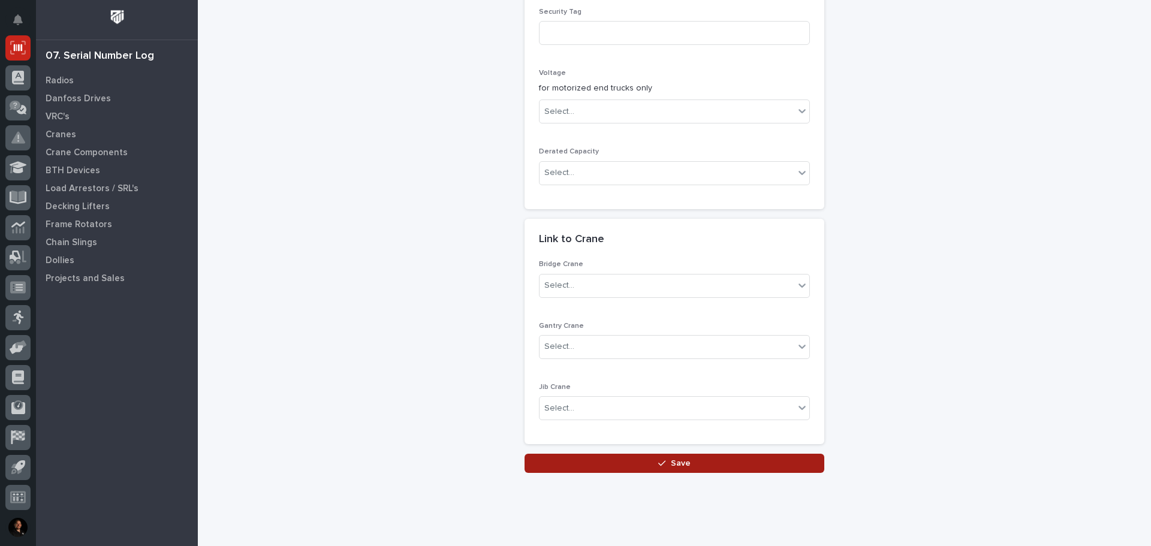
scroll to position [452, 0]
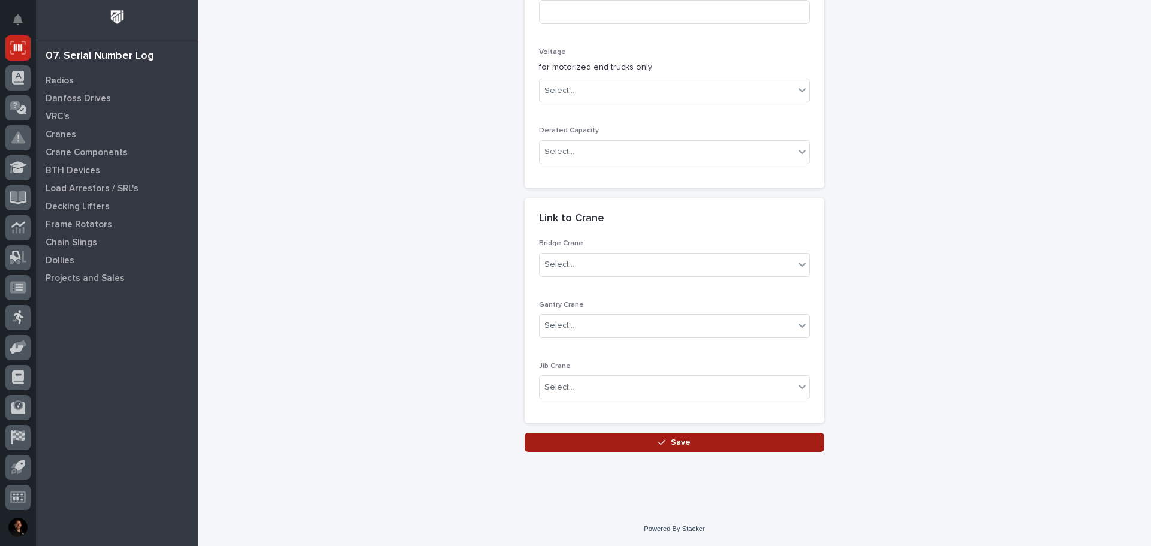
type input "10628"
click at [671, 443] on span "Save" at bounding box center [681, 442] width 20 height 11
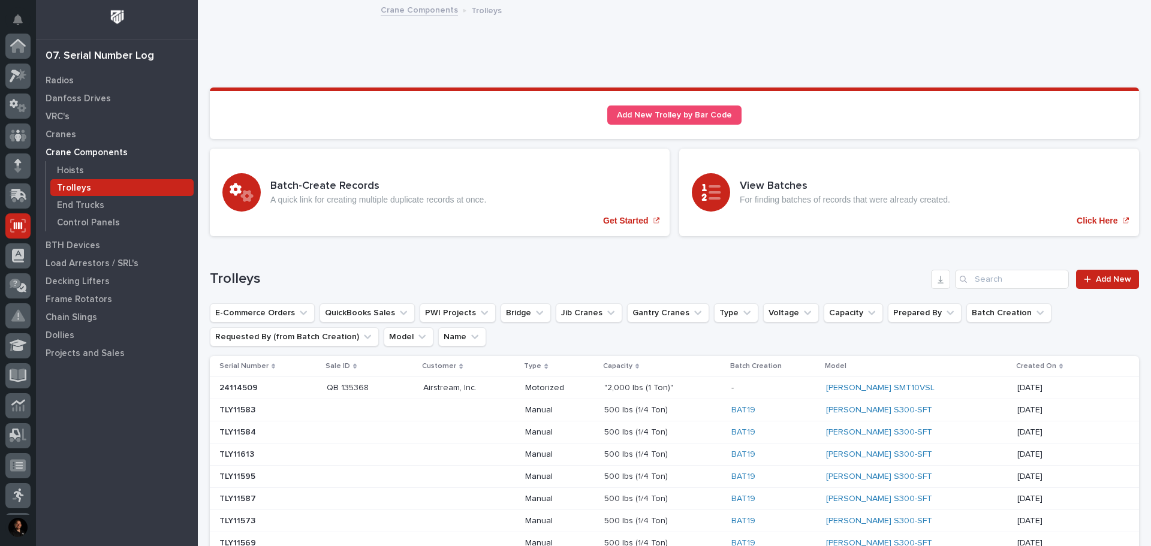
scroll to position [178, 0]
click at [998, 282] on input "Search" at bounding box center [1012, 279] width 114 height 19
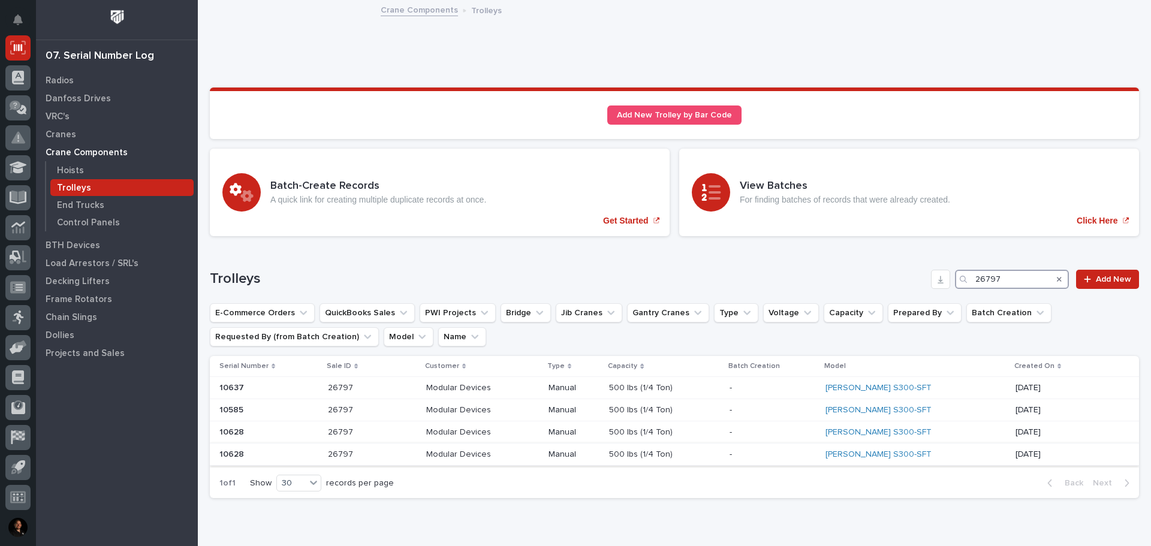
type input "26797"
click at [270, 453] on p at bounding box center [268, 455] width 99 height 10
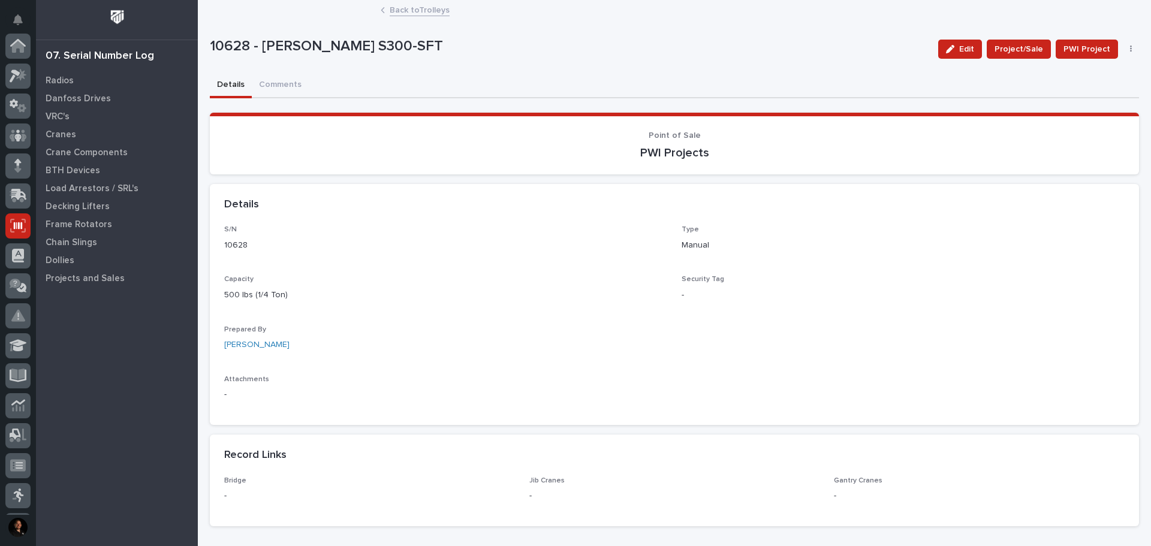
scroll to position [178, 0]
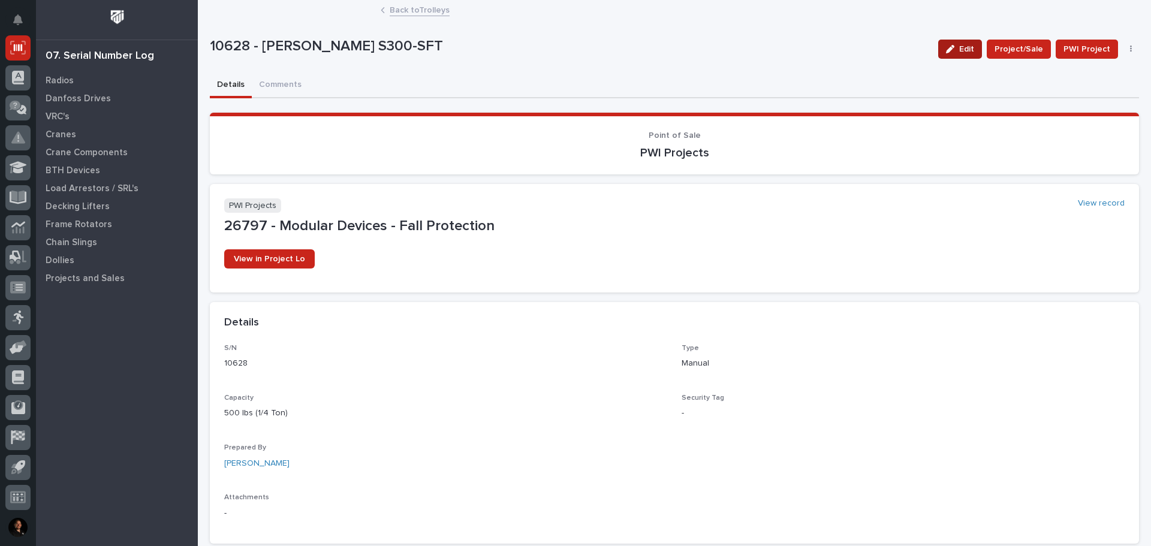
click at [960, 47] on span "Edit" at bounding box center [967, 49] width 15 height 11
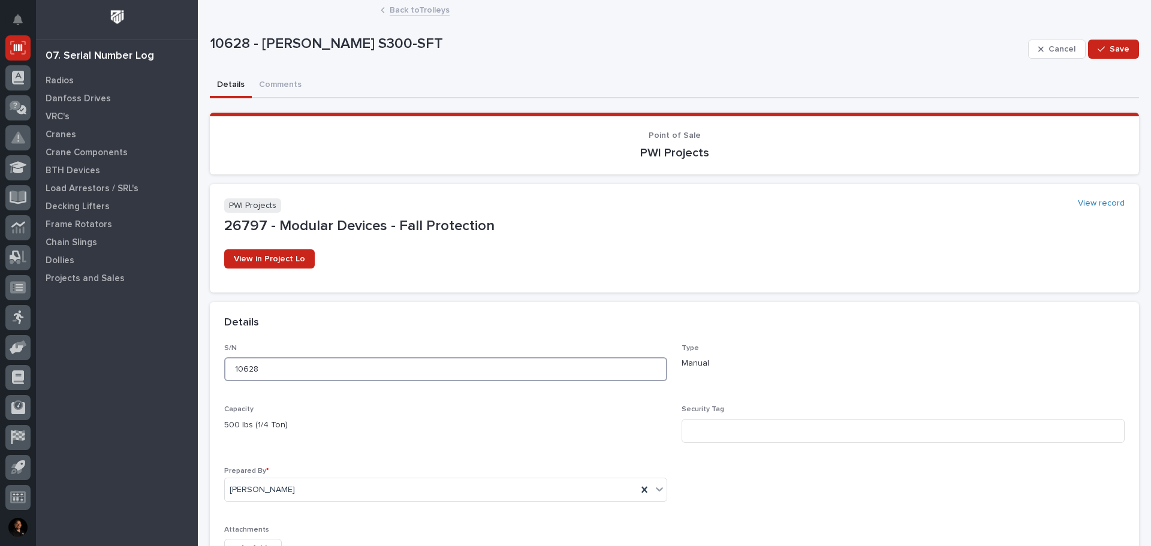
drag, startPoint x: 265, startPoint y: 368, endPoint x: 243, endPoint y: 374, distance: 23.0
click at [243, 374] on input "10628" at bounding box center [445, 369] width 443 height 24
type input "10583"
click at [1110, 46] on span "Save" at bounding box center [1120, 49] width 20 height 11
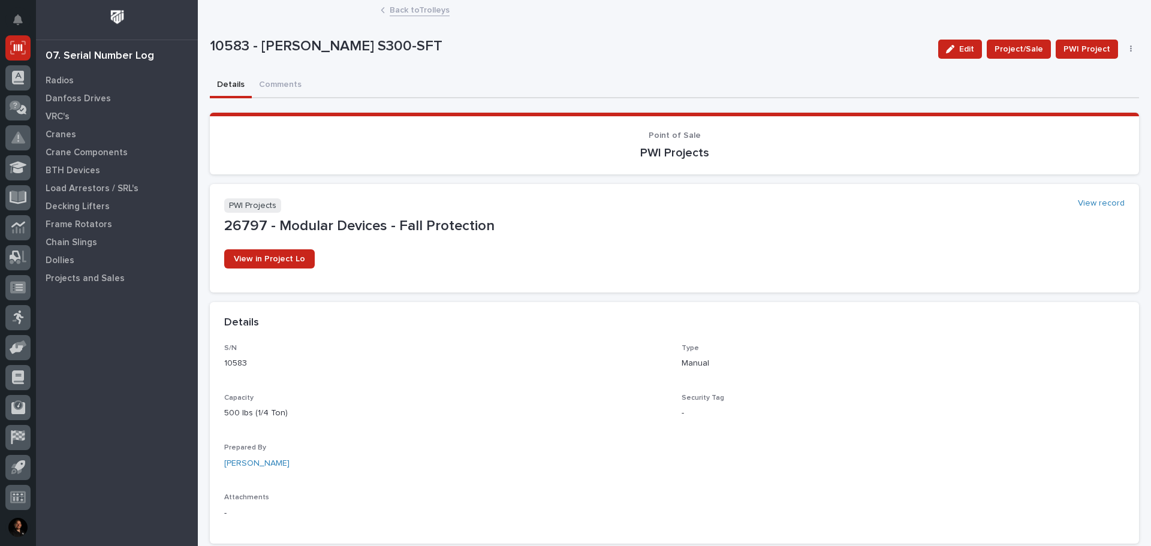
click at [420, 6] on link "Back to Trolleys" at bounding box center [420, 9] width 60 height 14
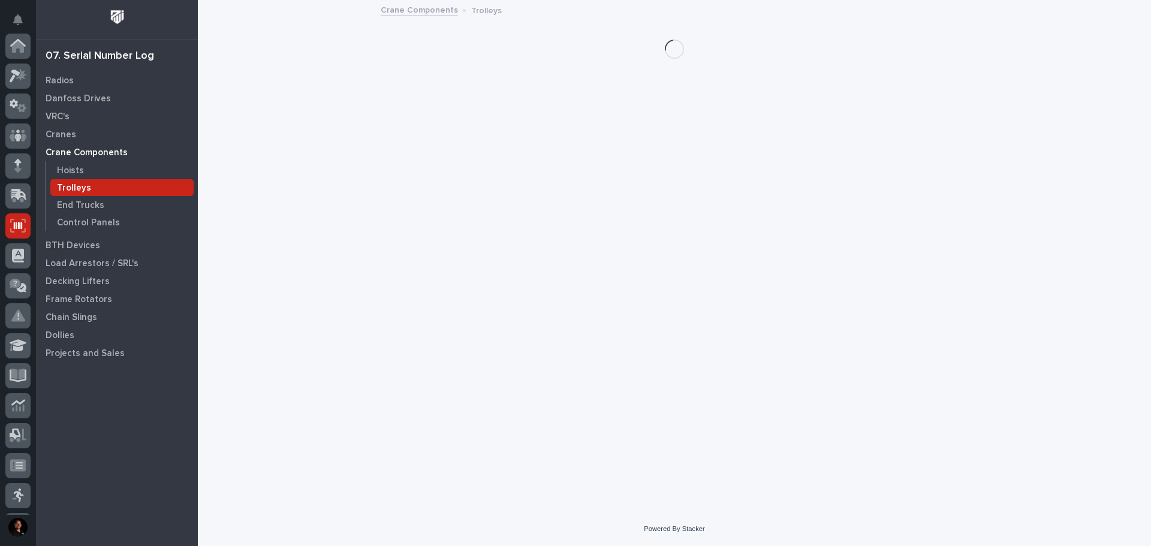
scroll to position [178, 0]
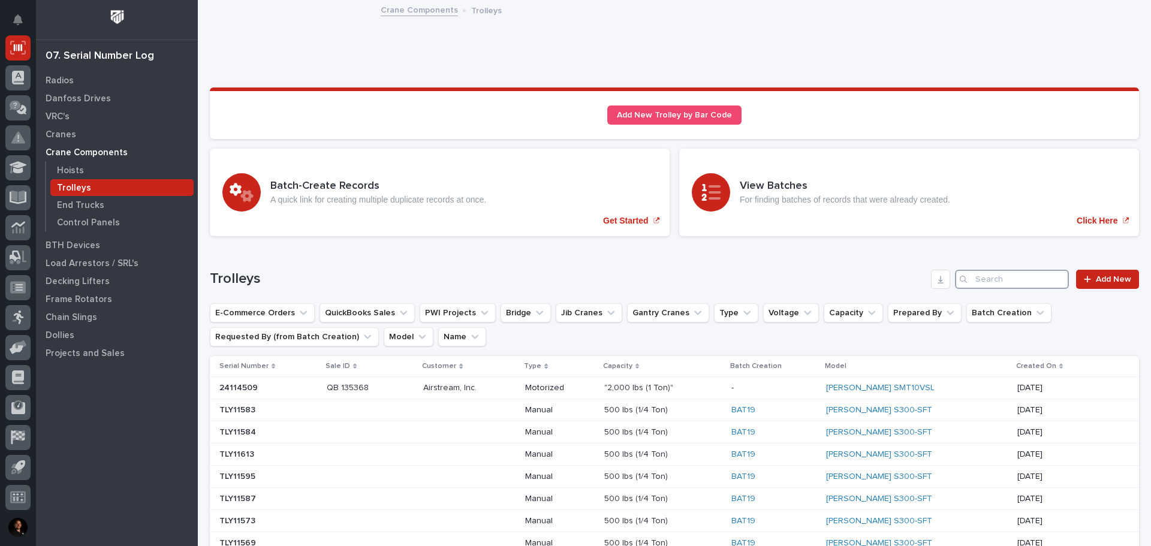
click at [1018, 274] on input "Search" at bounding box center [1012, 279] width 114 height 19
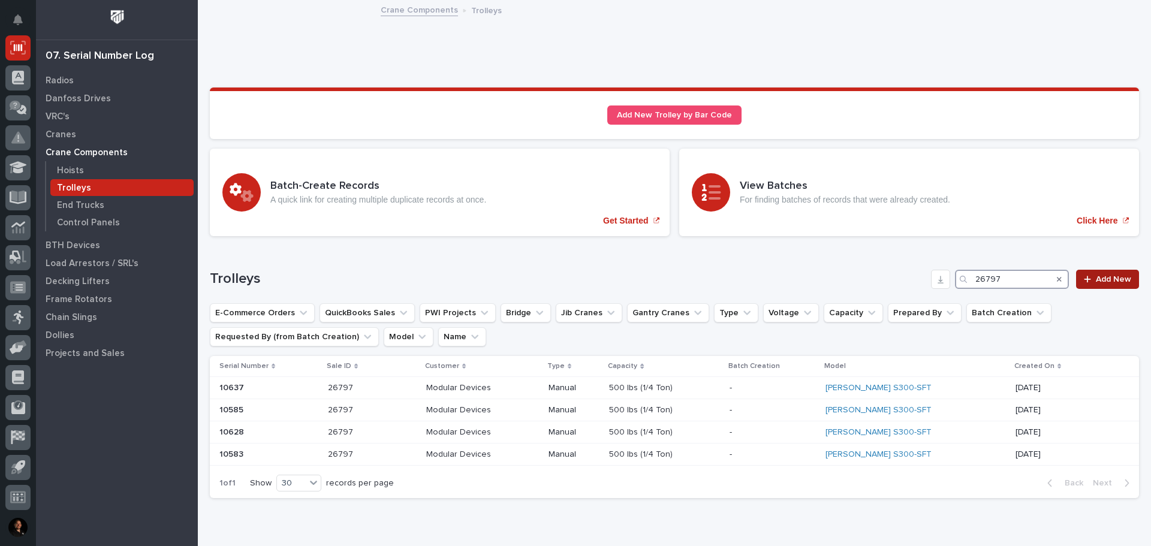
type input "26797"
click at [1103, 281] on span "Add New" at bounding box center [1113, 279] width 35 height 8
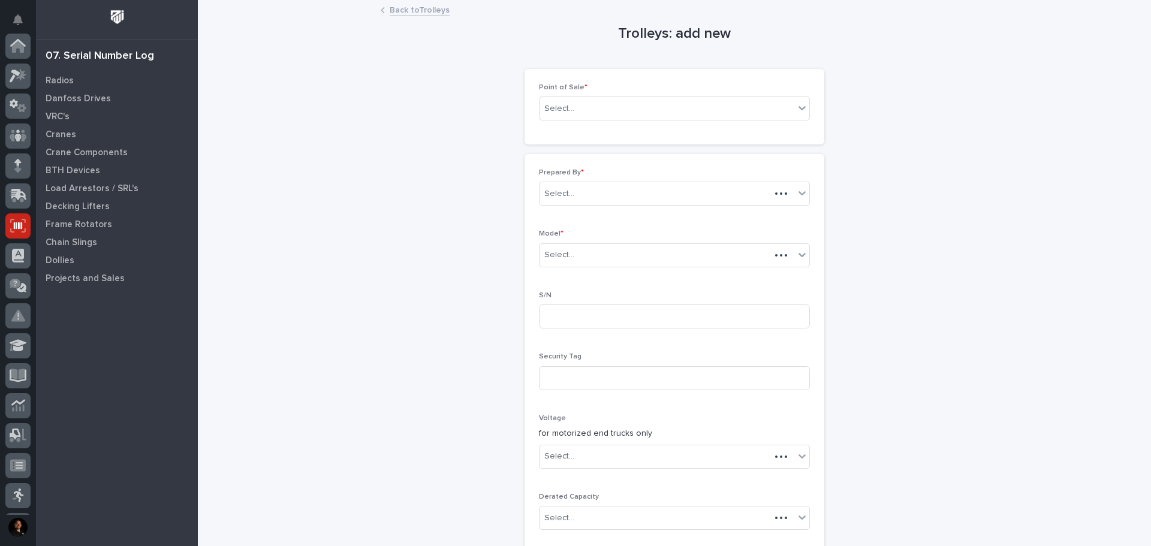
scroll to position [178, 0]
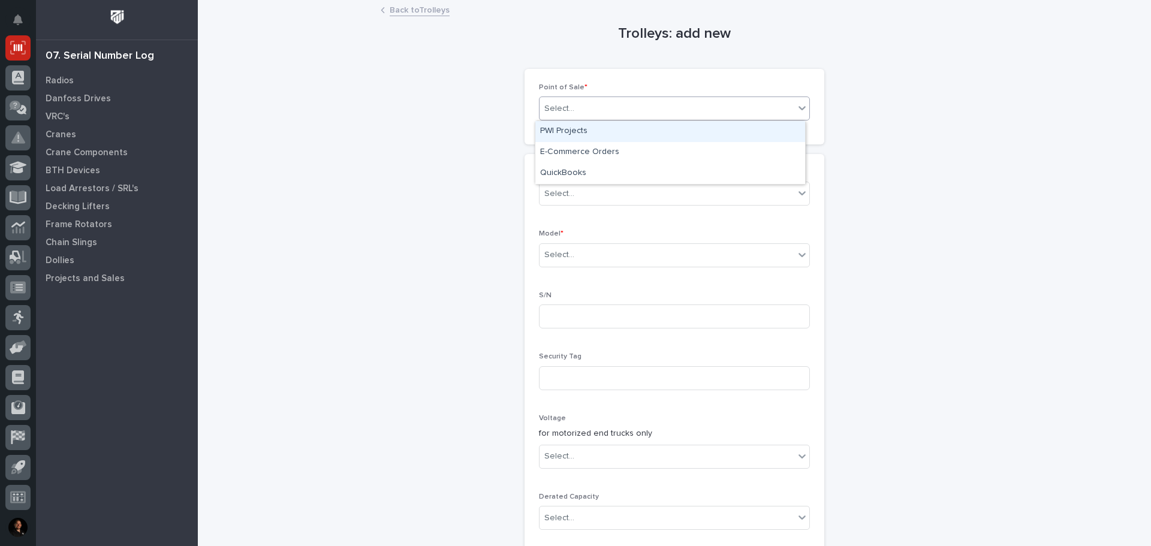
click at [682, 115] on div "Select..." at bounding box center [667, 109] width 255 height 20
click at [667, 131] on div "PWI Projects" at bounding box center [671, 131] width 270 height 21
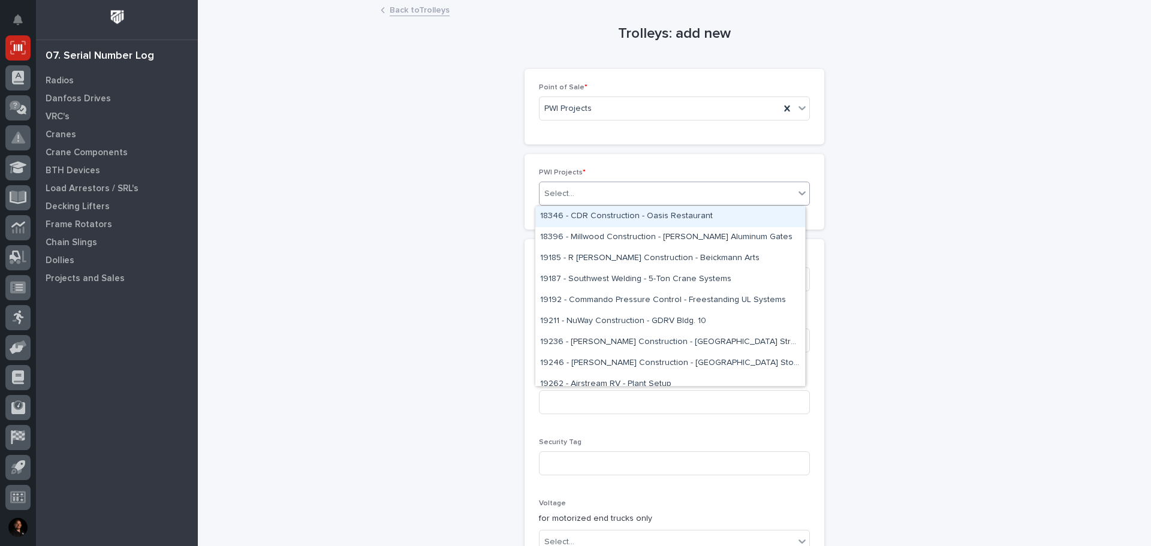
click at [605, 193] on div "Select..." at bounding box center [667, 194] width 255 height 20
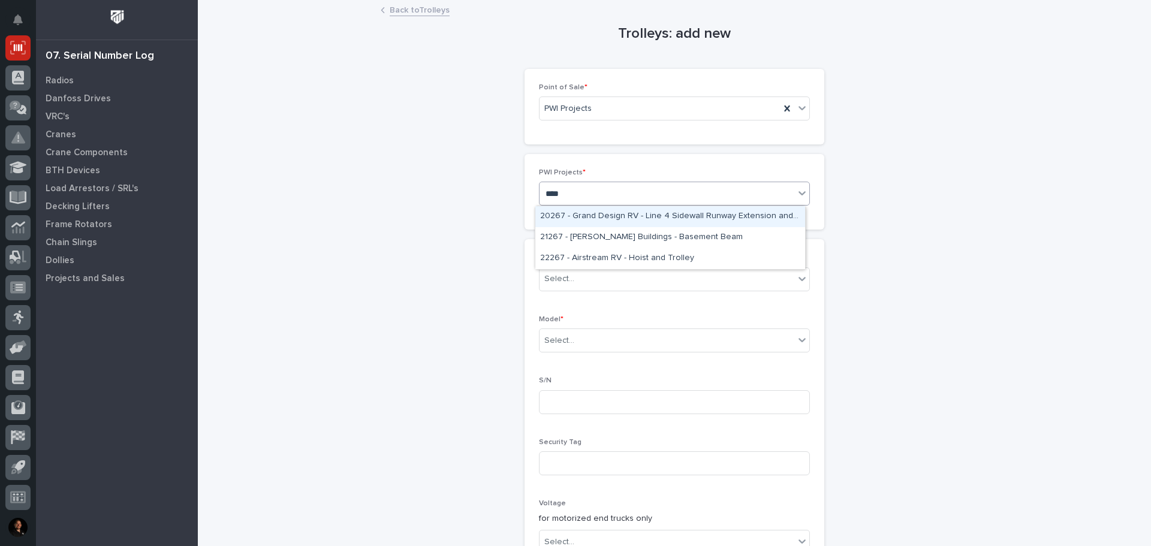
type input "*****"
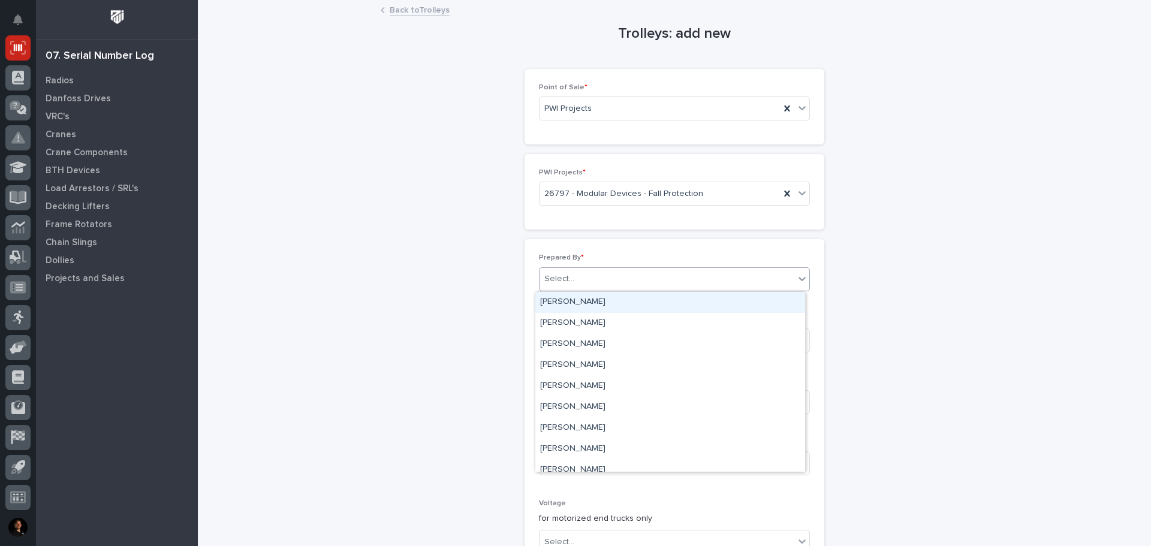
click at [565, 270] on div "Select..." at bounding box center [667, 279] width 255 height 20
type input "****"
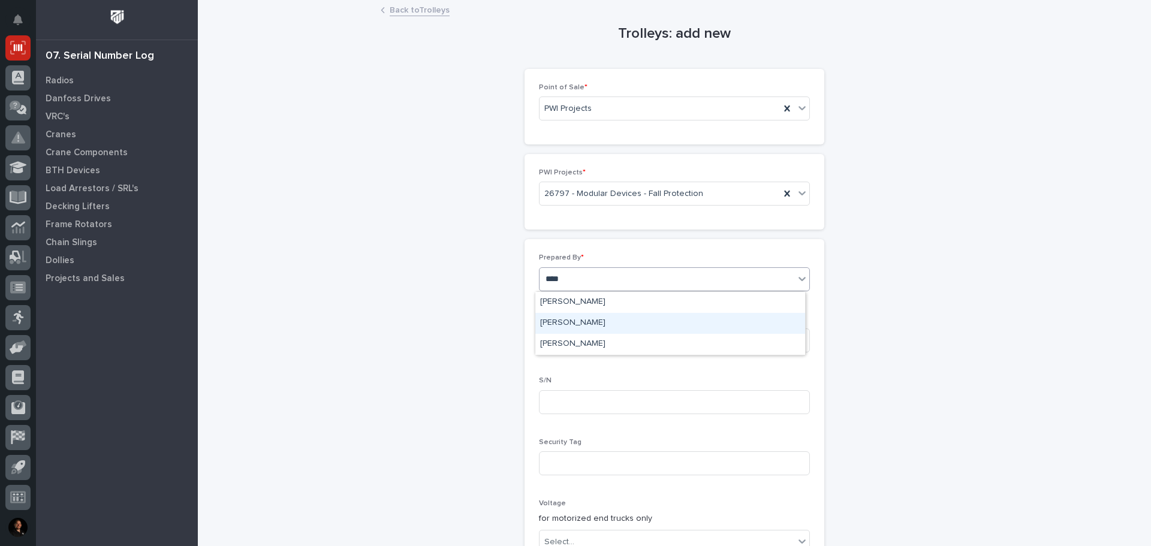
click at [589, 323] on div "[PERSON_NAME]" at bounding box center [671, 323] width 270 height 21
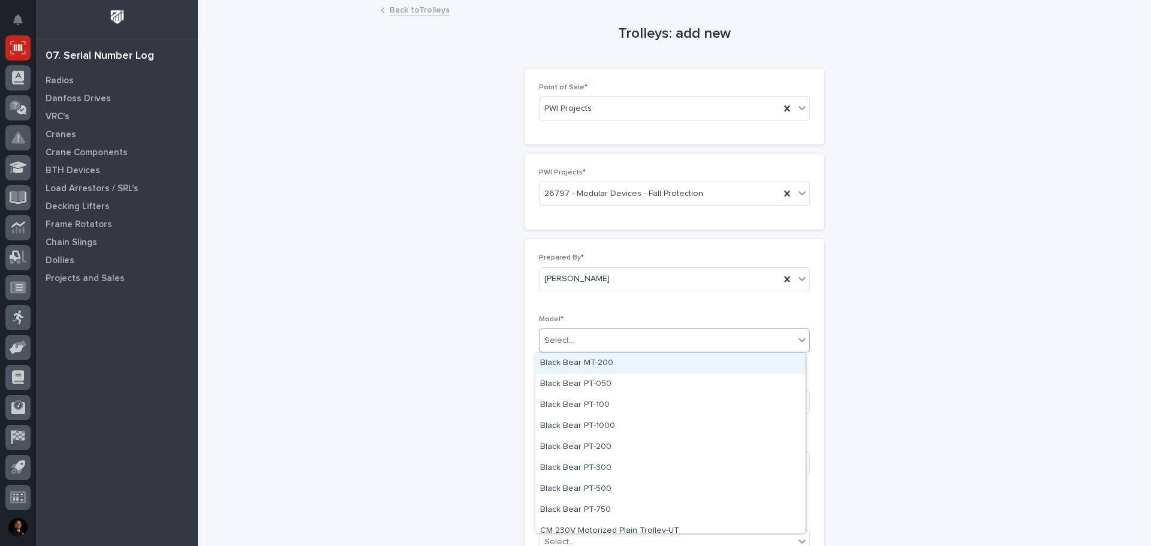
click at [593, 331] on div "Select..." at bounding box center [667, 341] width 255 height 20
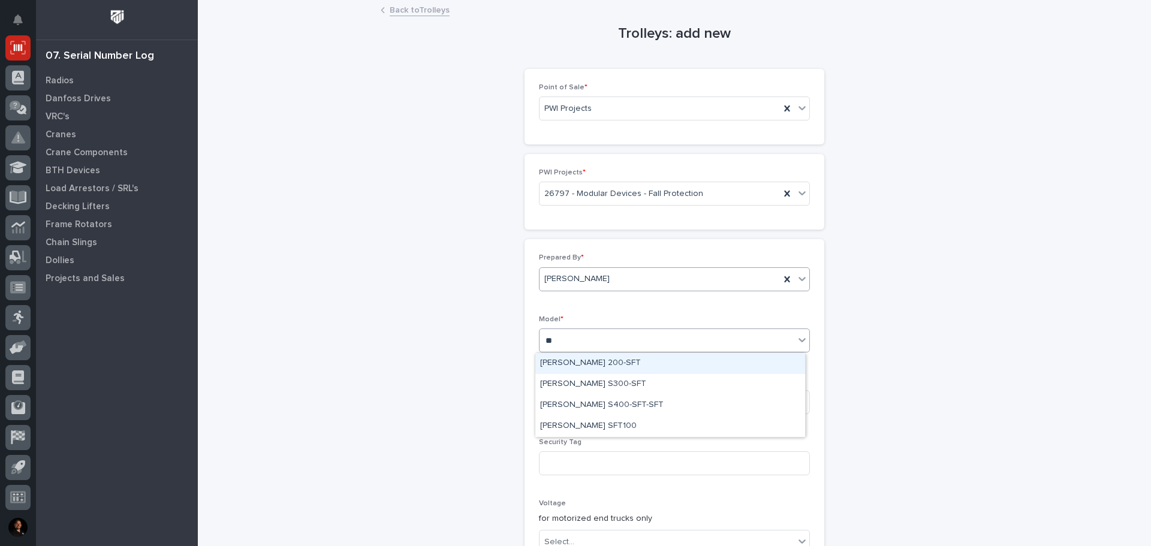
type input "***"
click at [585, 384] on div "[PERSON_NAME] S300-SFT" at bounding box center [671, 384] width 270 height 21
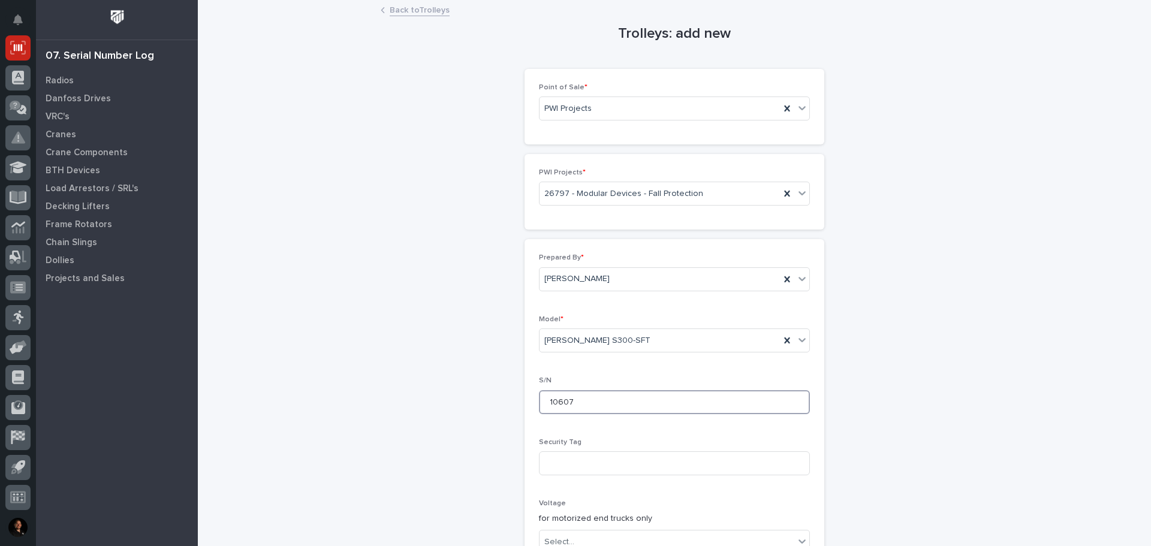
type input "10607"
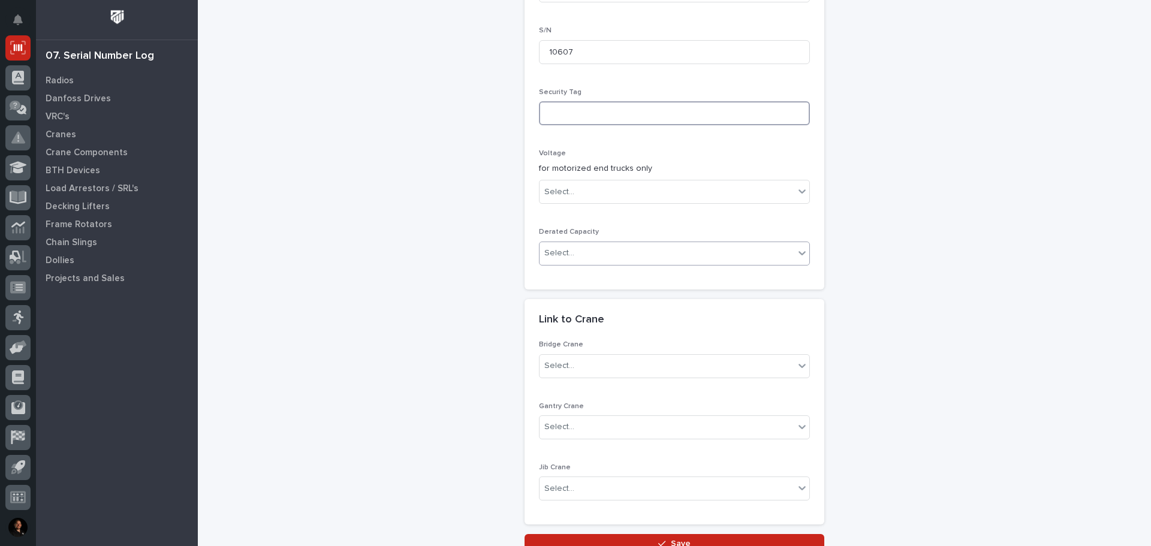
scroll to position [452, 0]
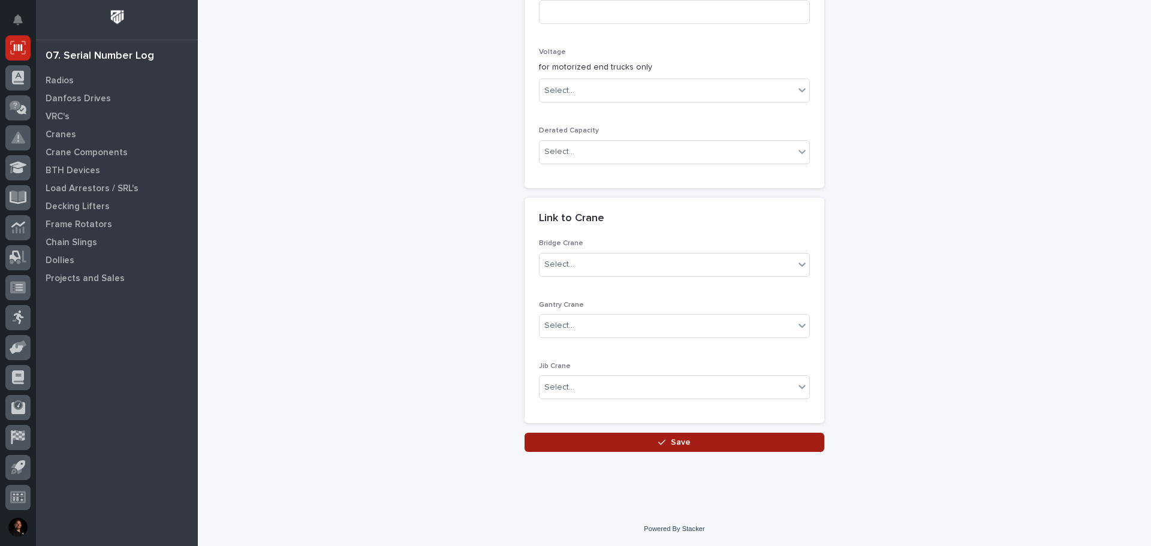
click at [711, 444] on button "Save" at bounding box center [675, 442] width 300 height 19
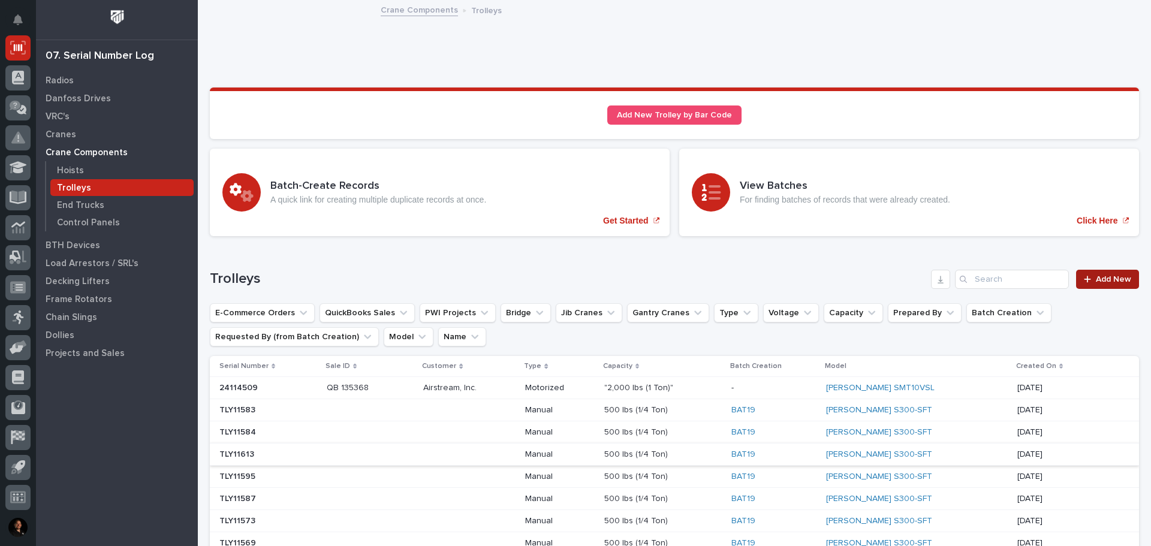
click at [1096, 281] on span "Add New" at bounding box center [1113, 279] width 35 height 8
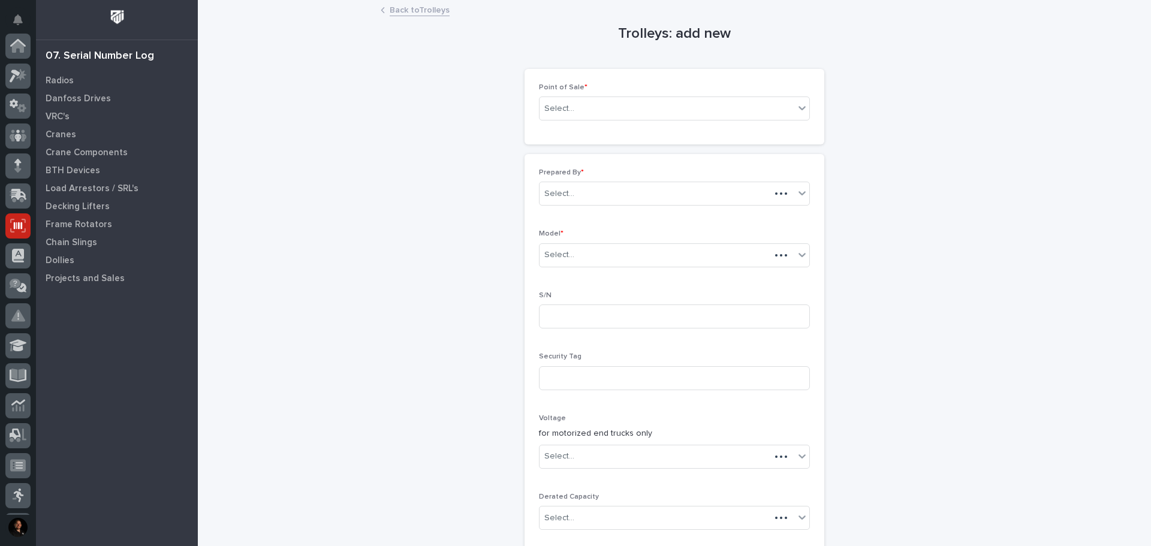
scroll to position [178, 0]
click at [597, 106] on div "Select..." at bounding box center [667, 109] width 255 height 20
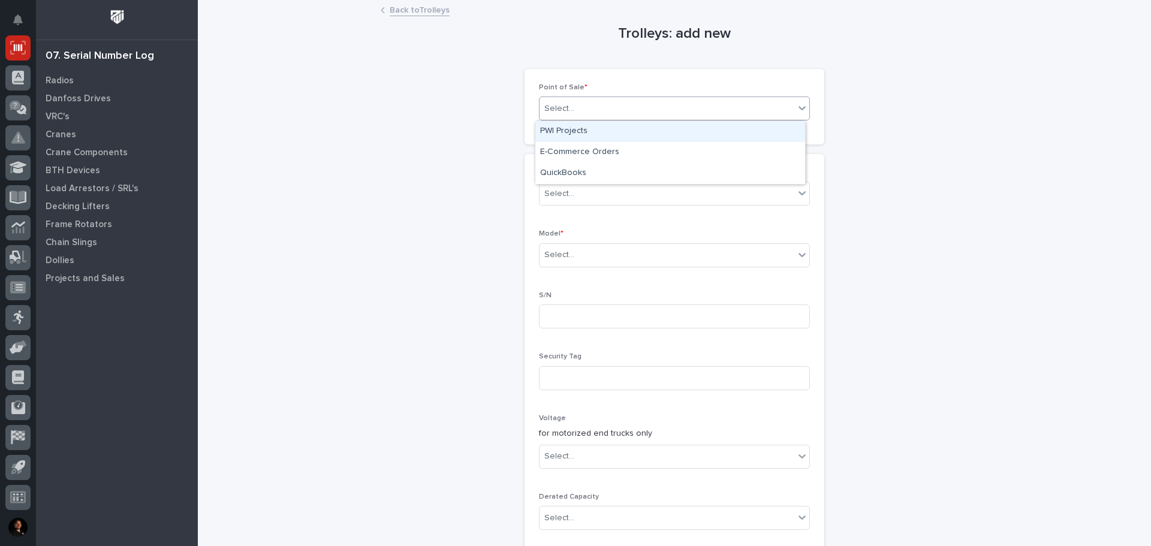
click at [592, 127] on div "PWI Projects" at bounding box center [671, 131] width 270 height 21
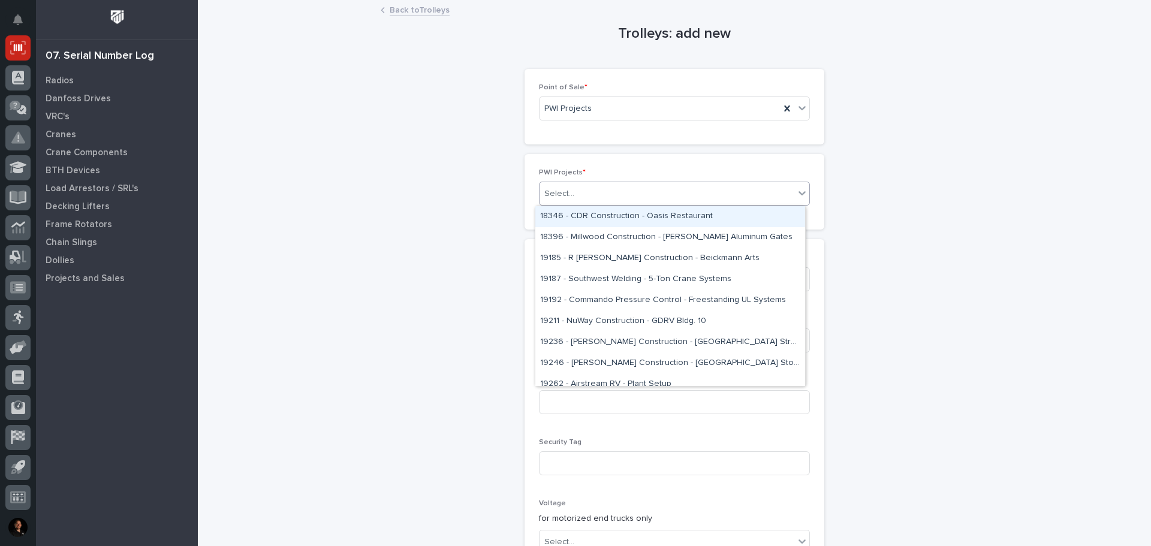
click at [574, 196] on div "Select..." at bounding box center [667, 194] width 255 height 20
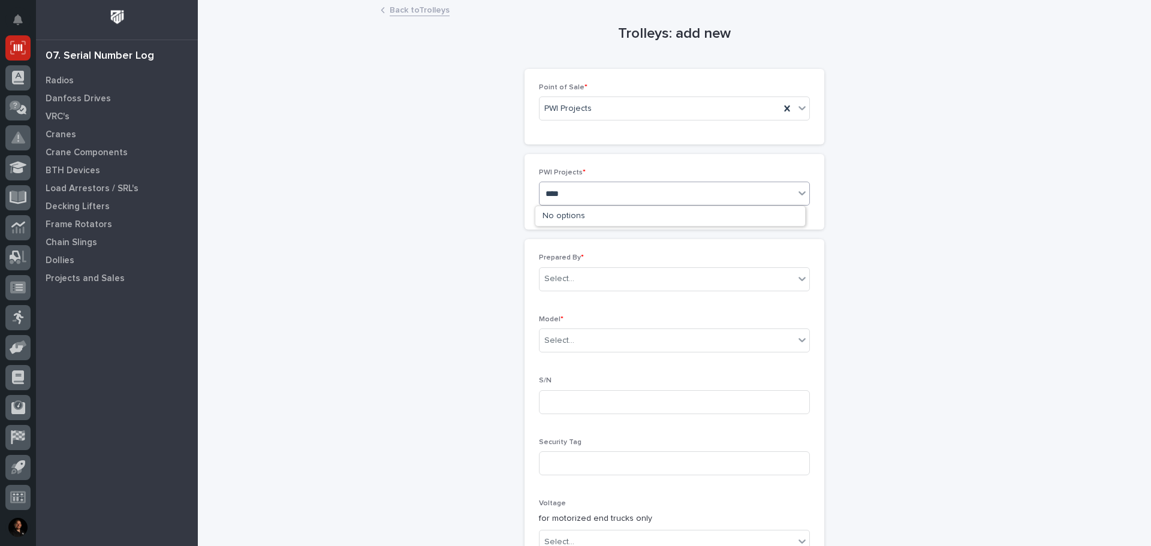
type input "*****"
click at [647, 213] on div "26797 - Modular Devices - Fall Protection" at bounding box center [671, 216] width 270 height 21
click at [610, 280] on div "Select..." at bounding box center [667, 279] width 255 height 20
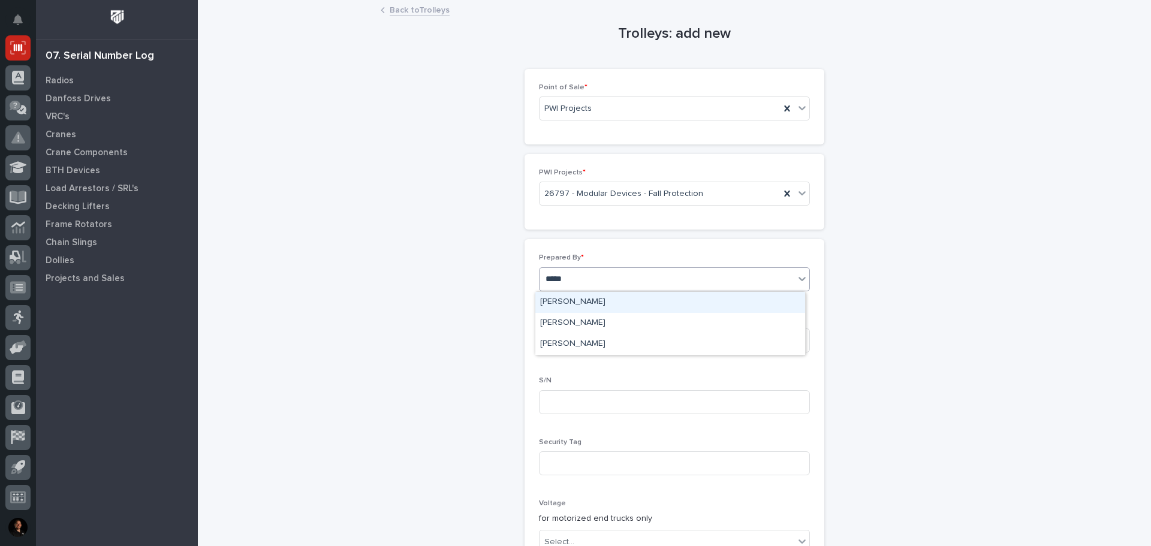
type input "******"
drag, startPoint x: 603, startPoint y: 311, endPoint x: 590, endPoint y: 318, distance: 15.0
click at [590, 318] on div "[PERSON_NAME]" at bounding box center [671, 323] width 270 height 21
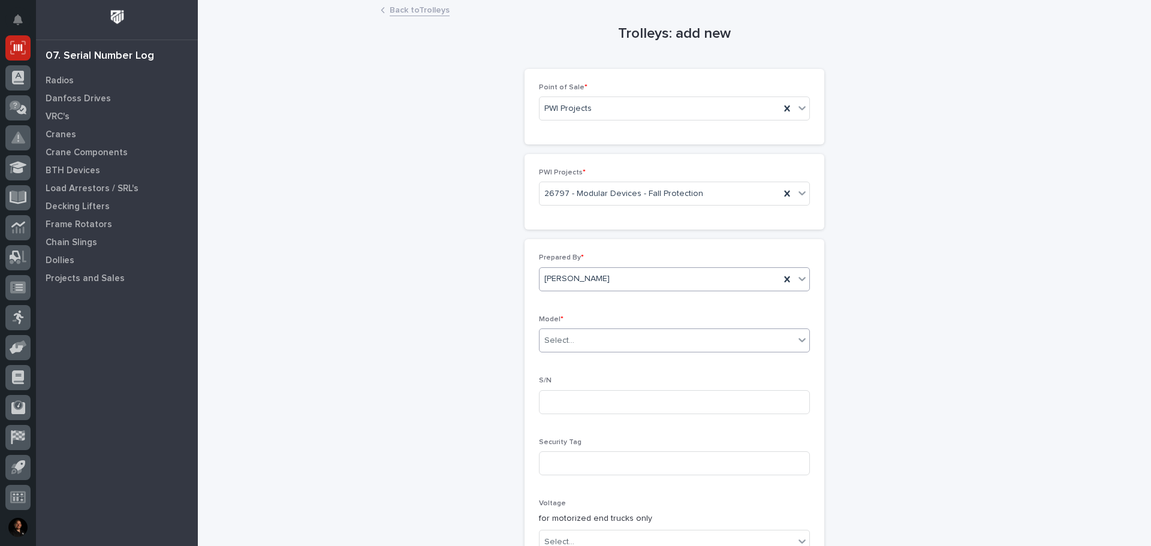
click at [569, 341] on div "Select..." at bounding box center [667, 341] width 255 height 20
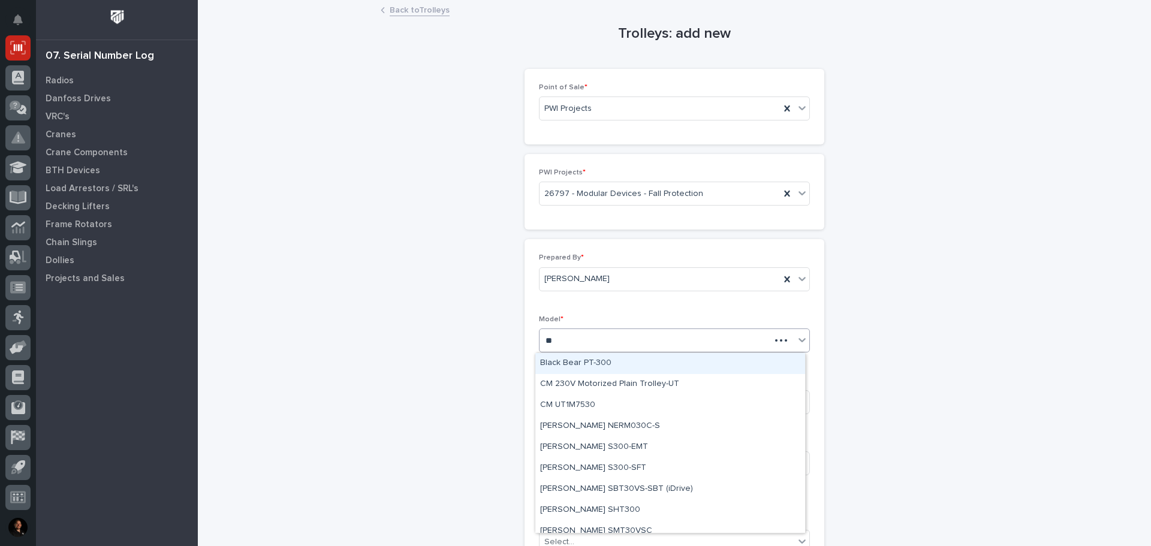
type input "***"
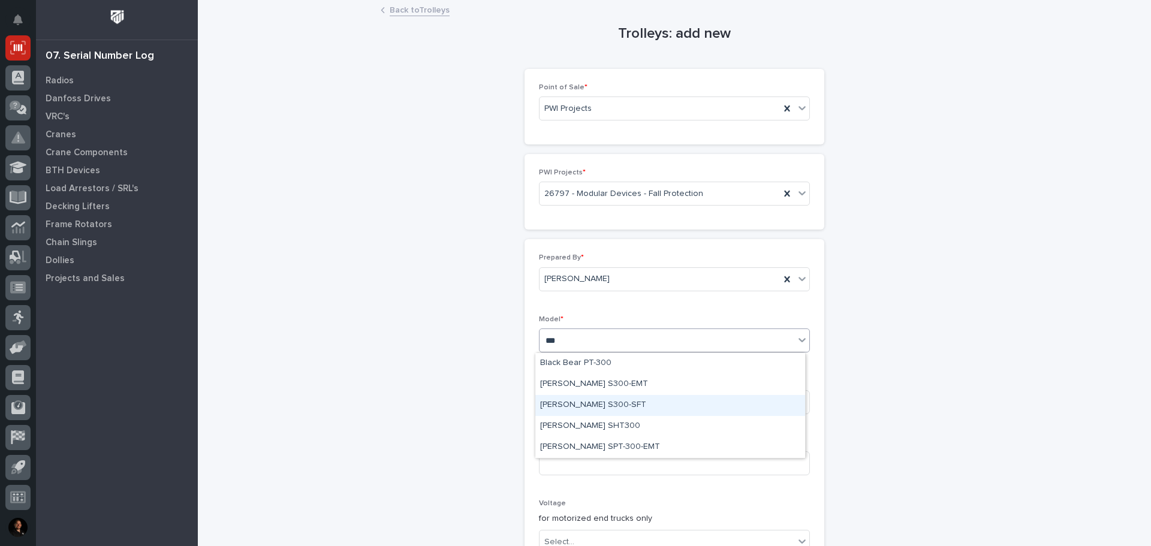
click at [609, 395] on div "[PERSON_NAME] S300-SFT" at bounding box center [671, 405] width 270 height 21
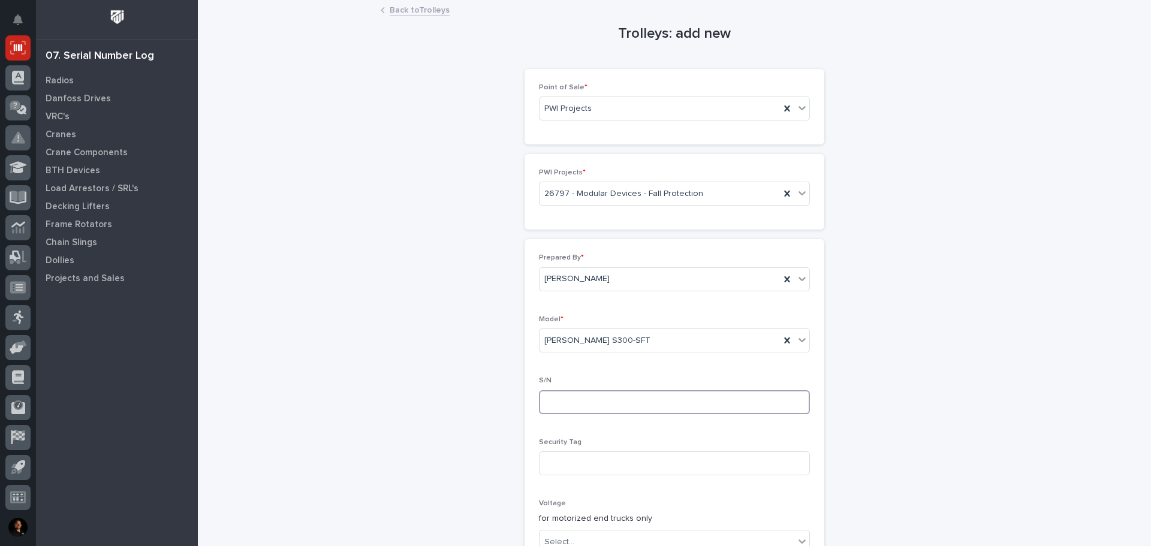
click at [590, 401] on input at bounding box center [674, 402] width 271 height 24
type input "10594"
click at [946, 490] on div "Trolleys: add new Loading... Saving… Loading... Saving… Loading... Saving… Poin…" at bounding box center [675, 452] width 930 height 903
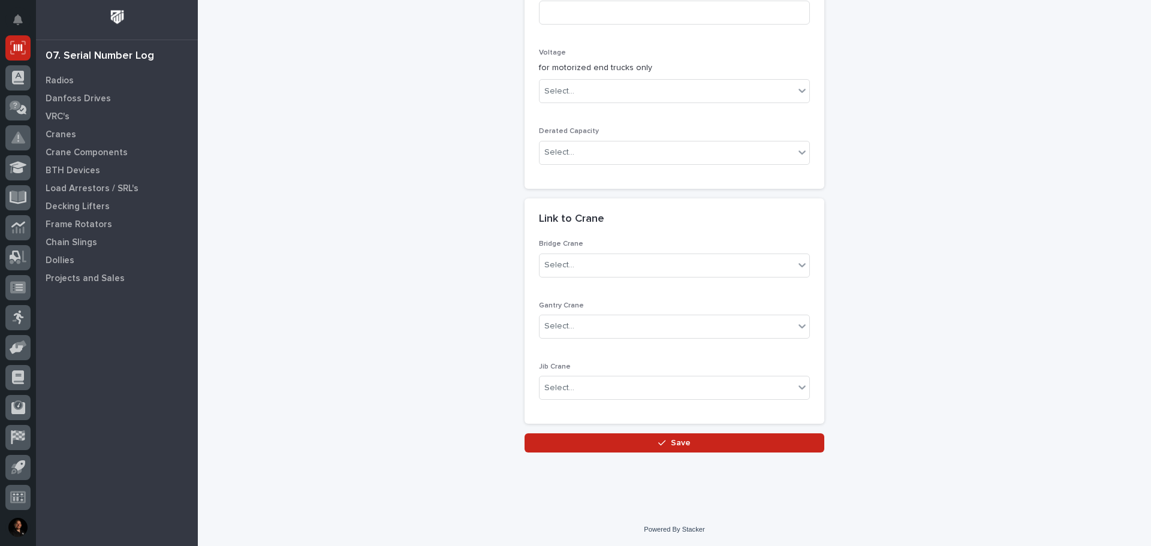
scroll to position [452, 0]
click at [688, 437] on button "Save" at bounding box center [675, 442] width 300 height 19
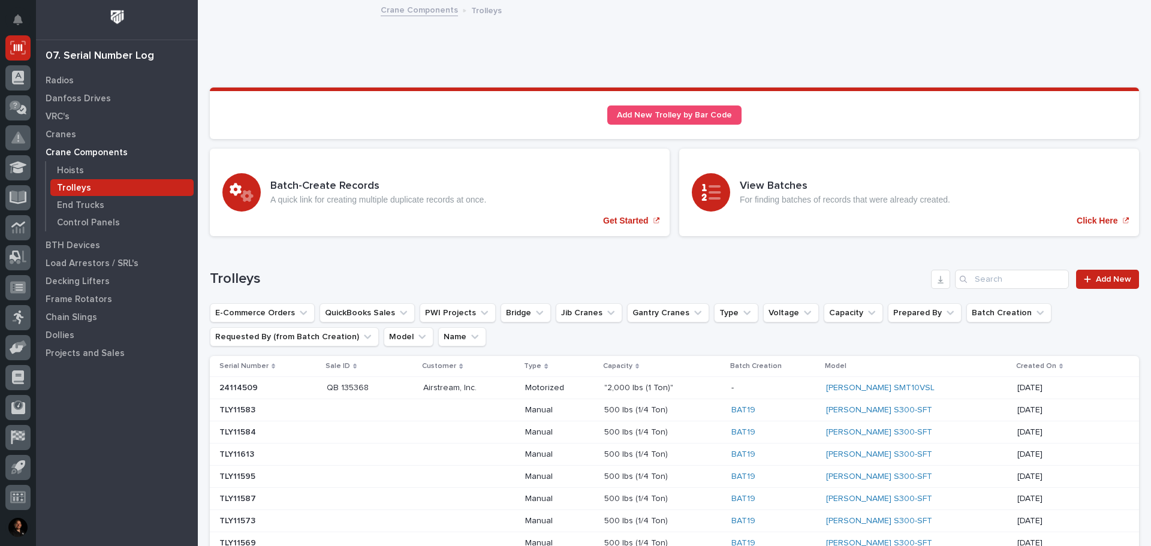
click at [90, 438] on div "Radios Danfoss Drives VRC's Cranes Crane Components Hoists Trolleys End Trucks …" at bounding box center [117, 308] width 162 height 475
click at [106, 443] on div "Radios Danfoss Drives VRC's Cranes Crane Components Hoists Trolleys End Trucks …" at bounding box center [117, 308] width 162 height 475
